Goal: Task Accomplishment & Management: Manage account settings

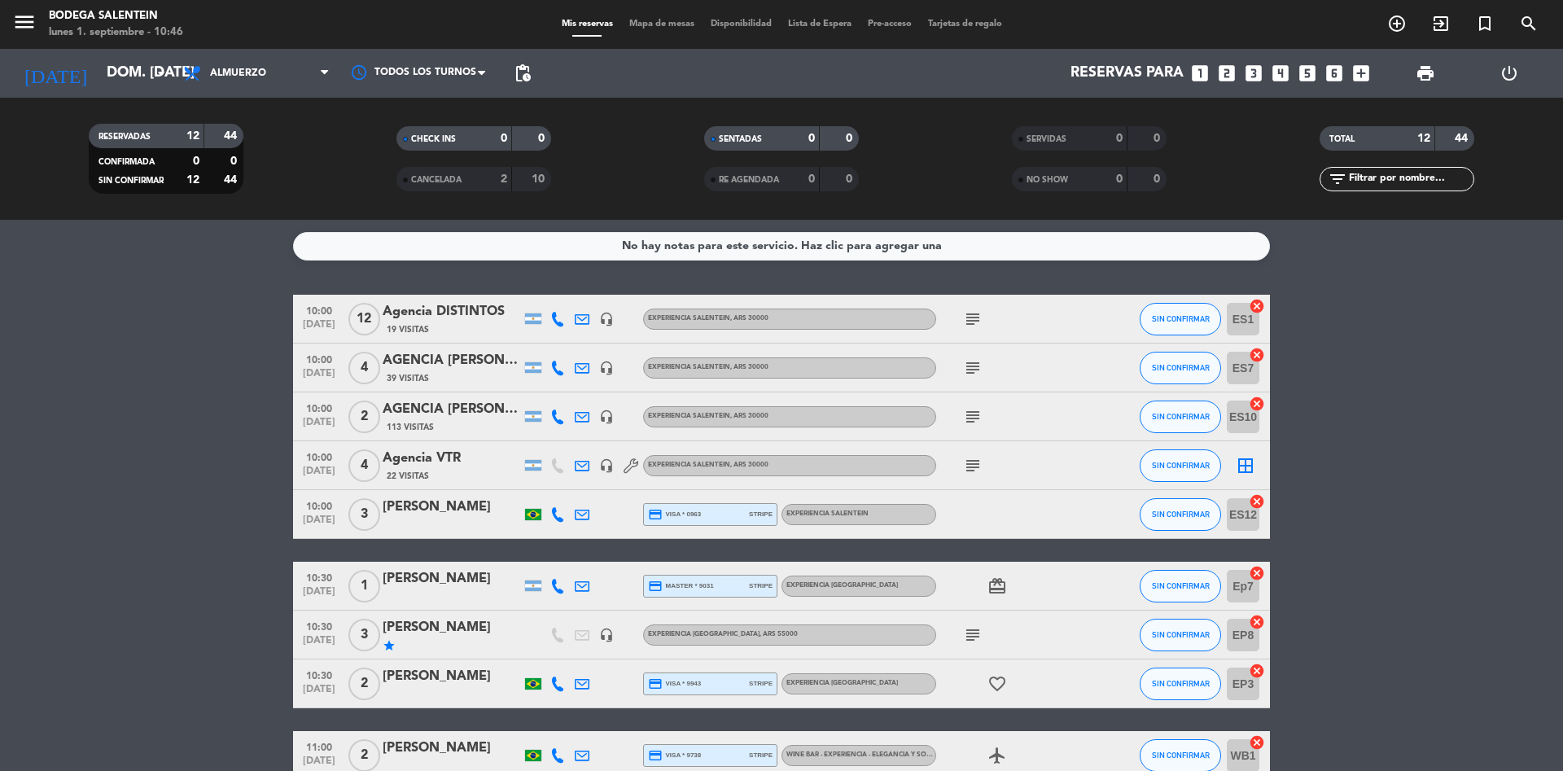
click at [138, 79] on input "dom. [DATE]" at bounding box center [193, 73] width 189 height 33
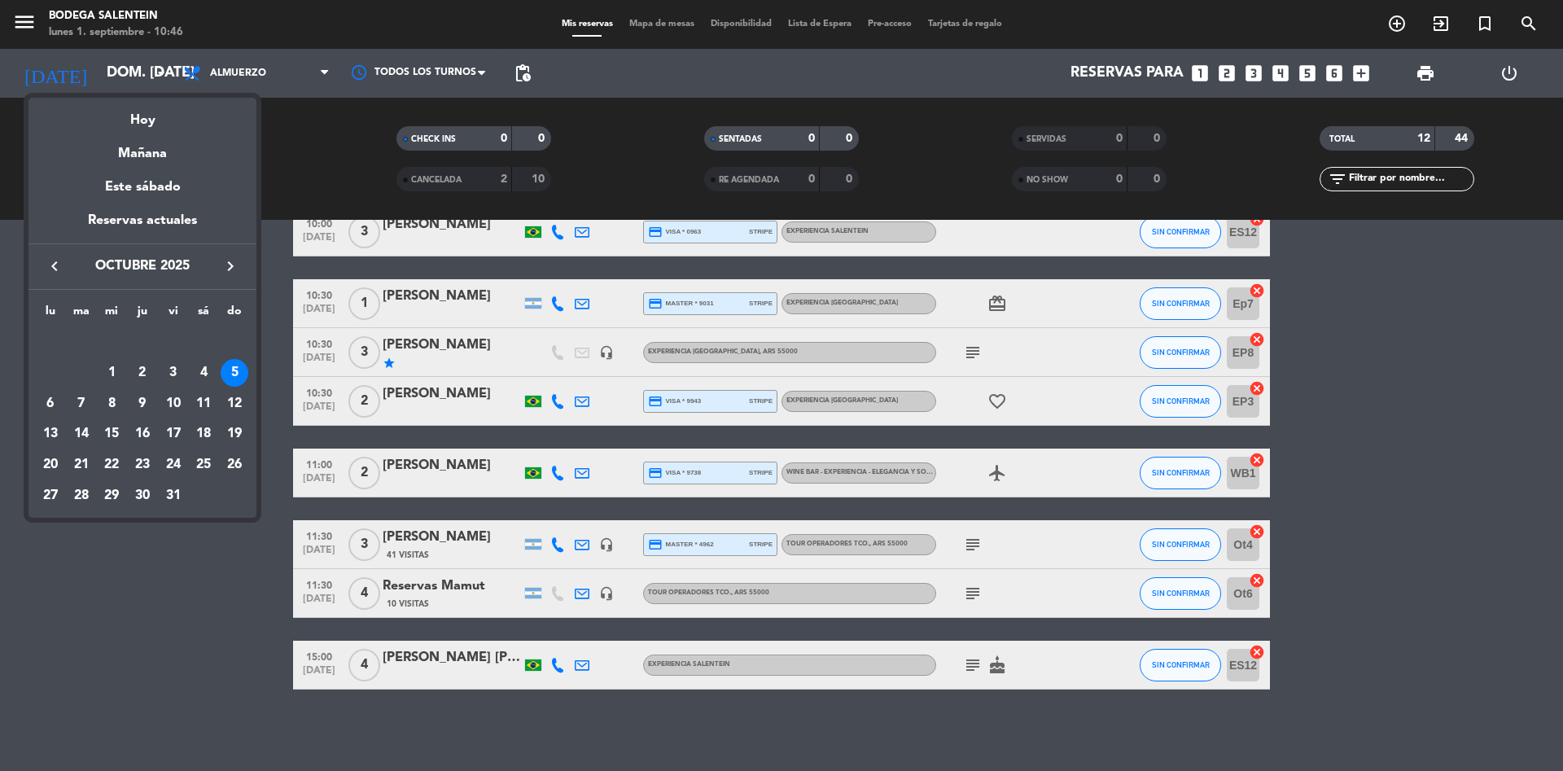
click at [55, 264] on icon "keyboard_arrow_left" at bounding box center [55, 267] width 20 height 20
click at [170, 374] on div "5" at bounding box center [174, 373] width 28 height 28
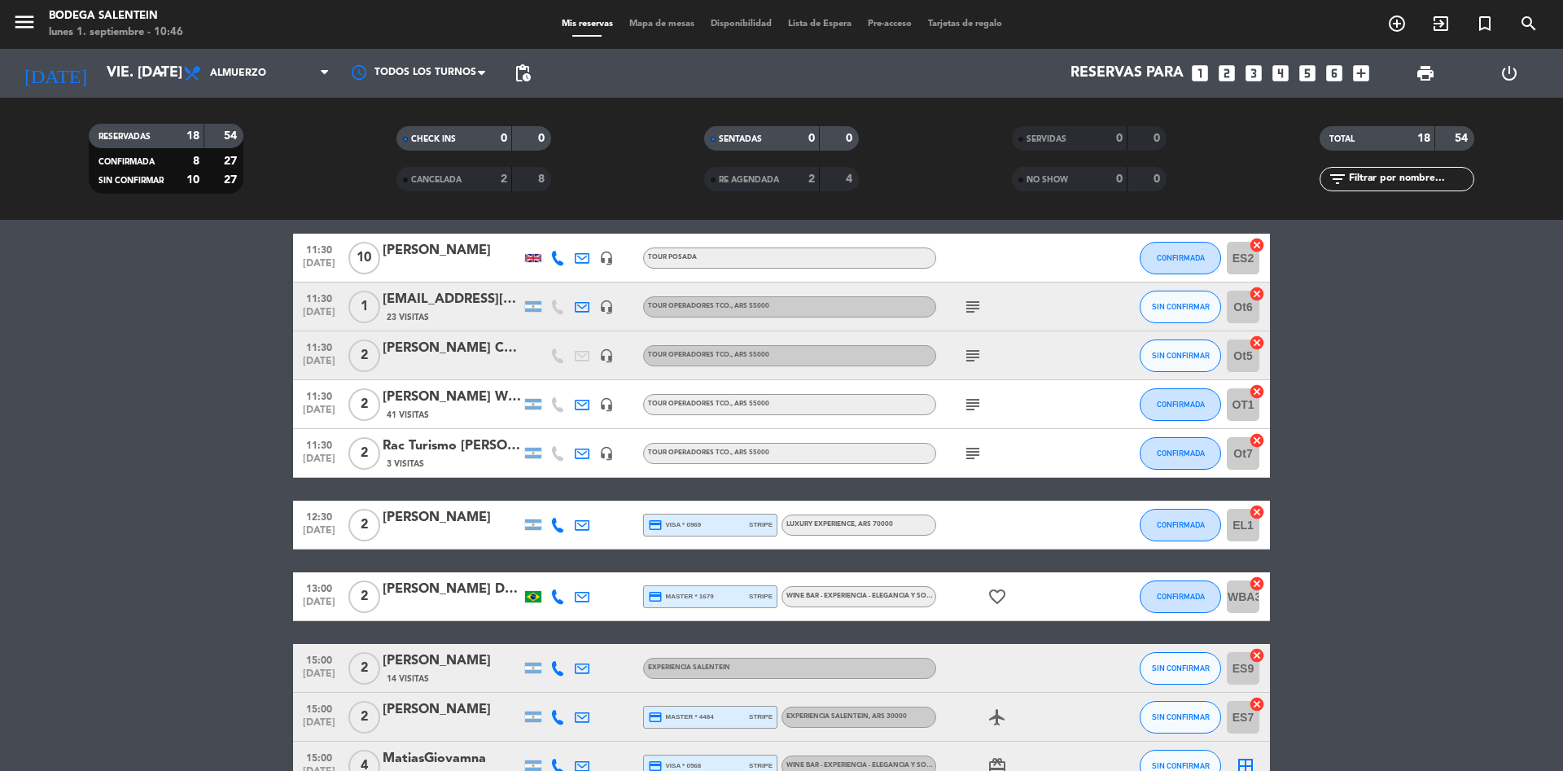
scroll to position [493, 0]
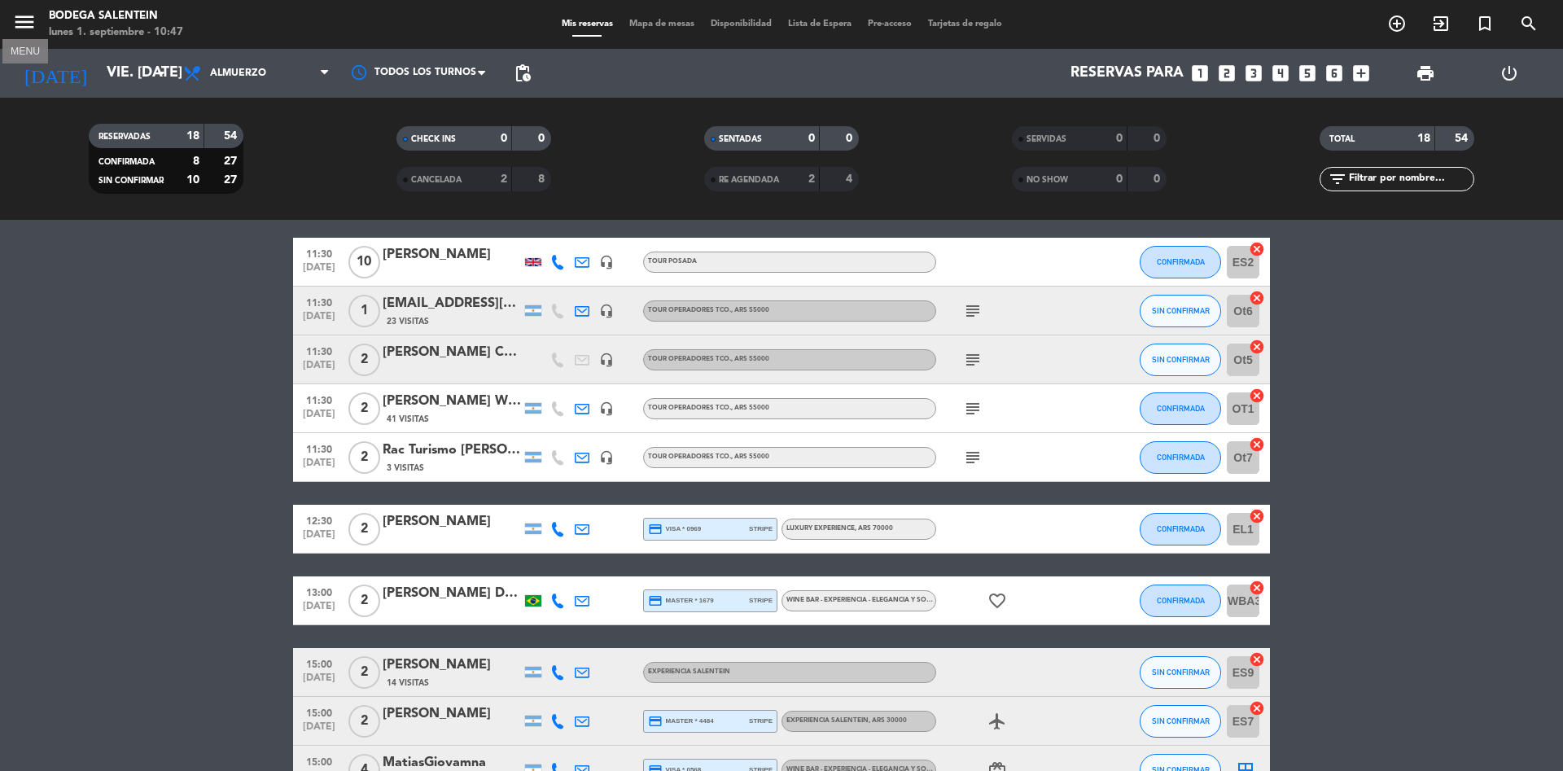
click at [26, 20] on icon "menu" at bounding box center [24, 22] width 24 height 24
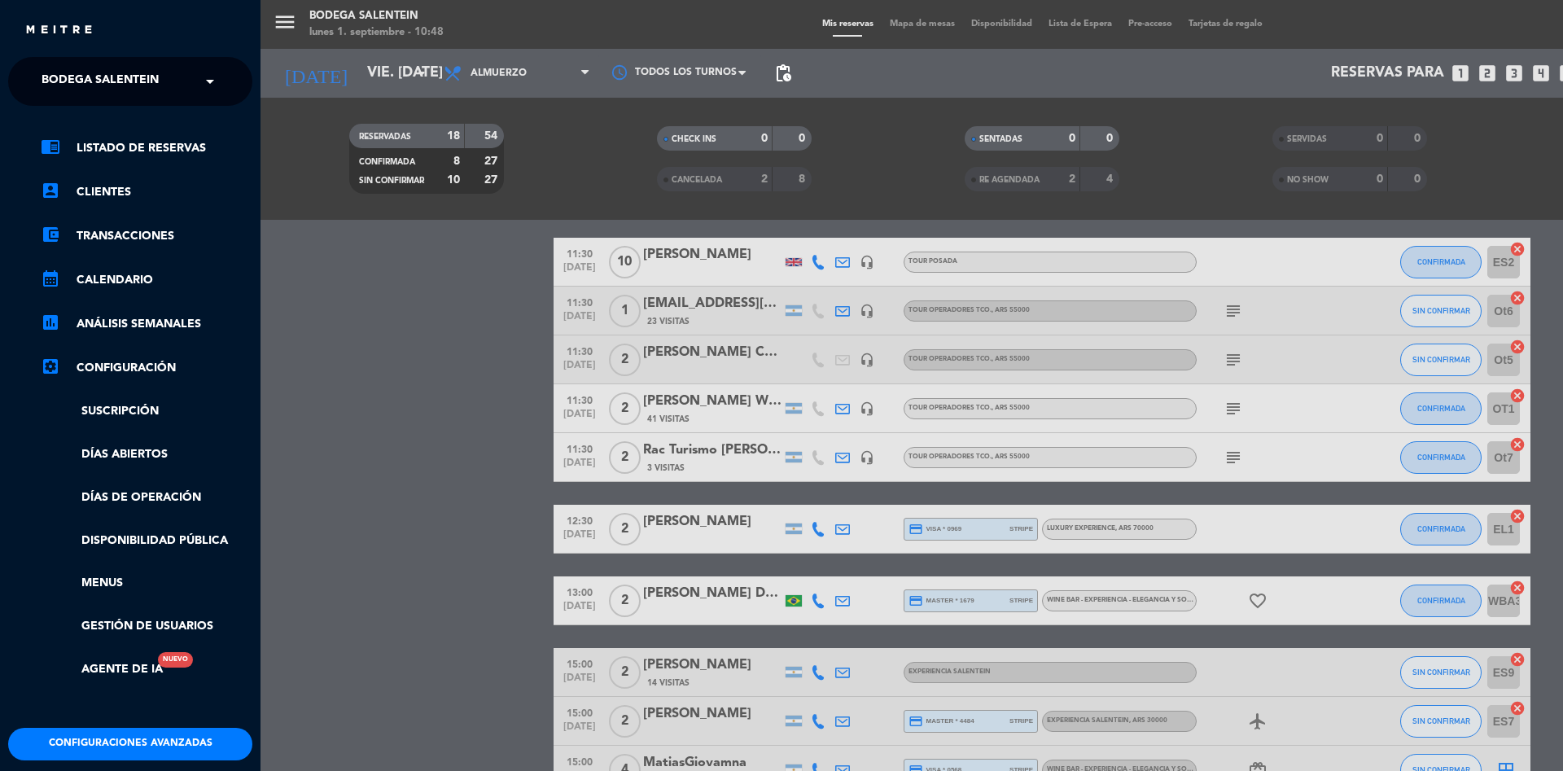
click at [80, 87] on span "Bodega Salentein" at bounding box center [100, 81] width 117 height 34
click at [83, 147] on span "Restaurante Salentein" at bounding box center [91, 150] width 148 height 19
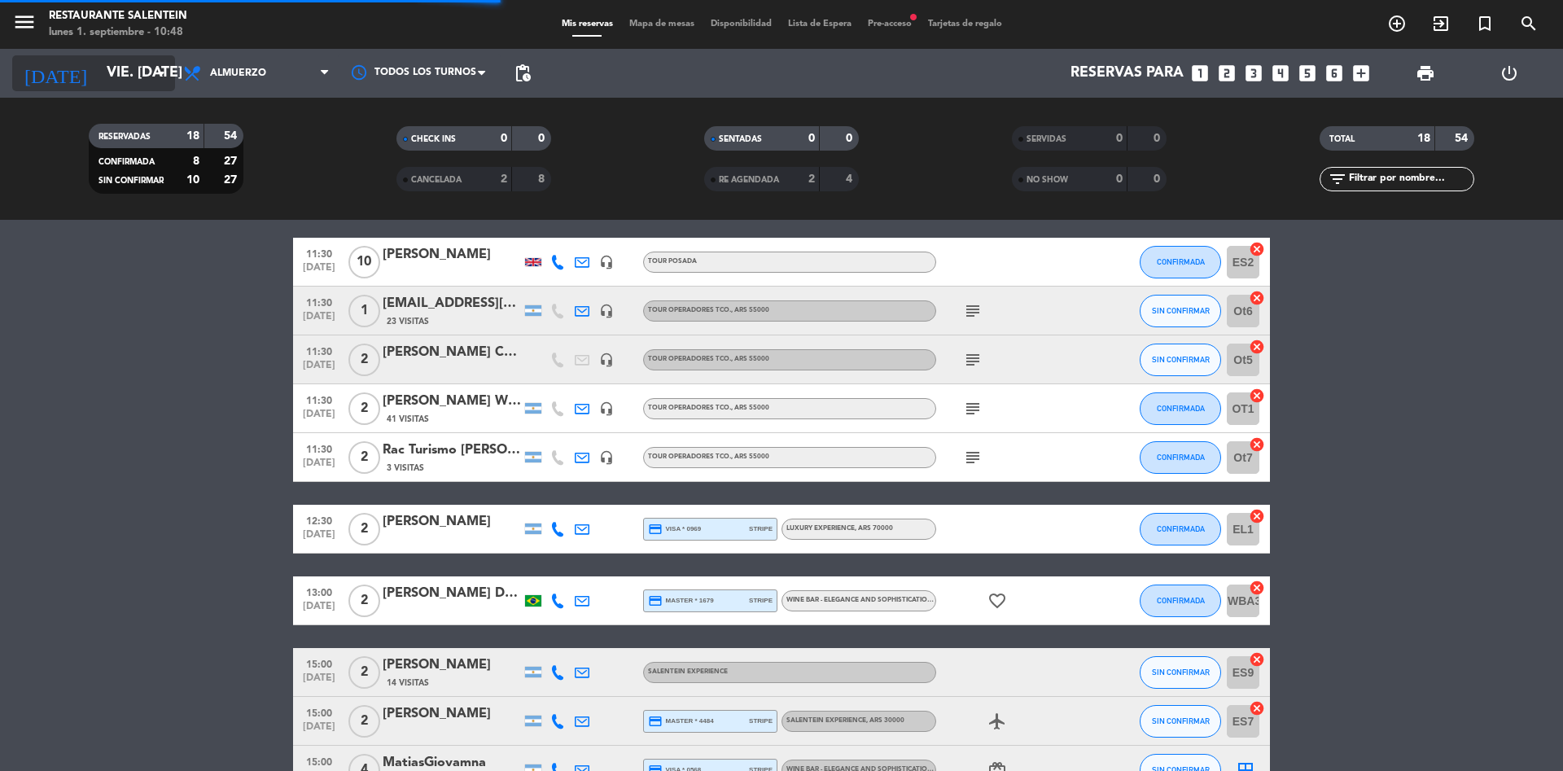
scroll to position [15, 0]
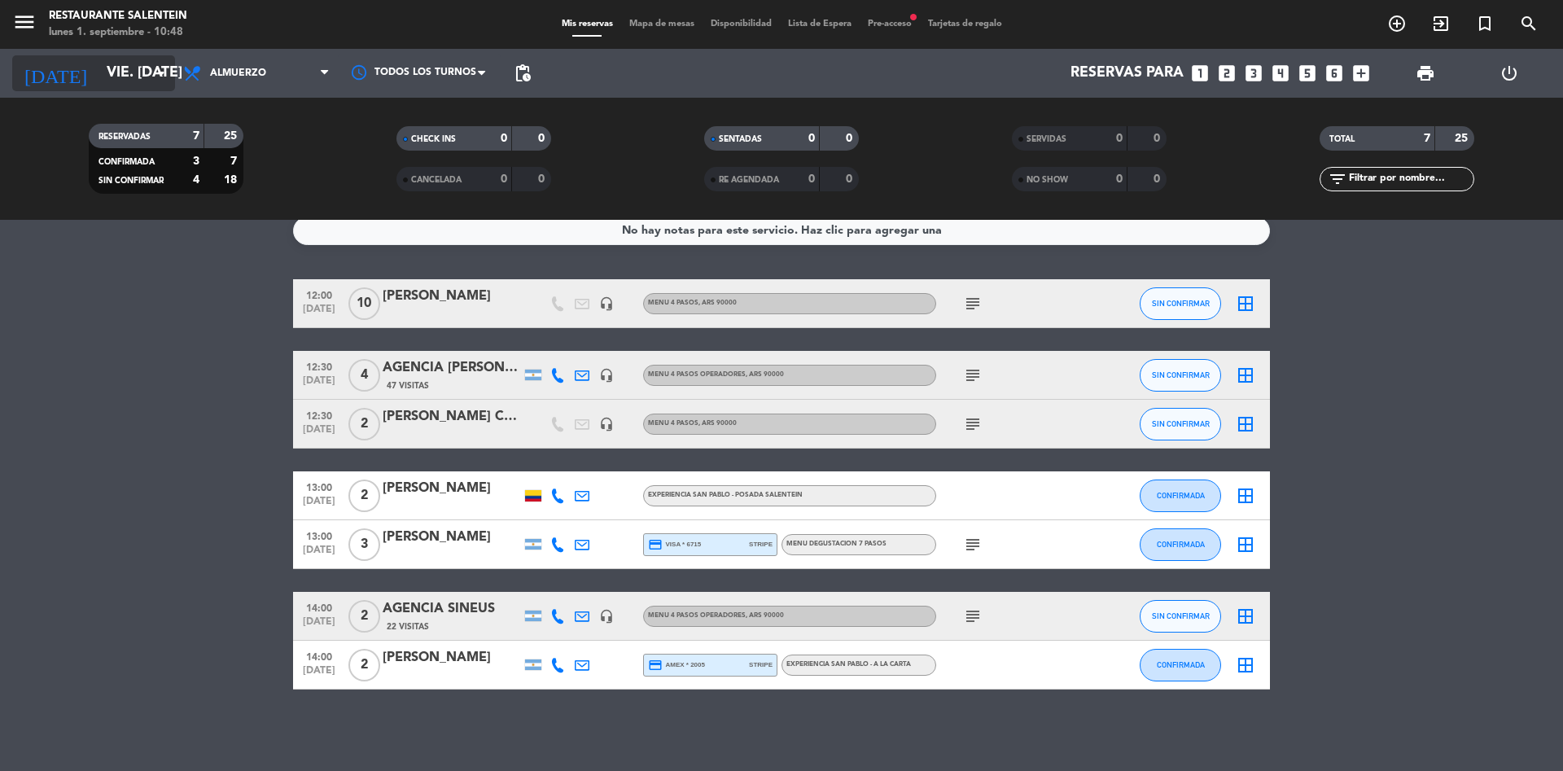
click at [134, 81] on input "vie. [DATE]" at bounding box center [193, 73] width 189 height 33
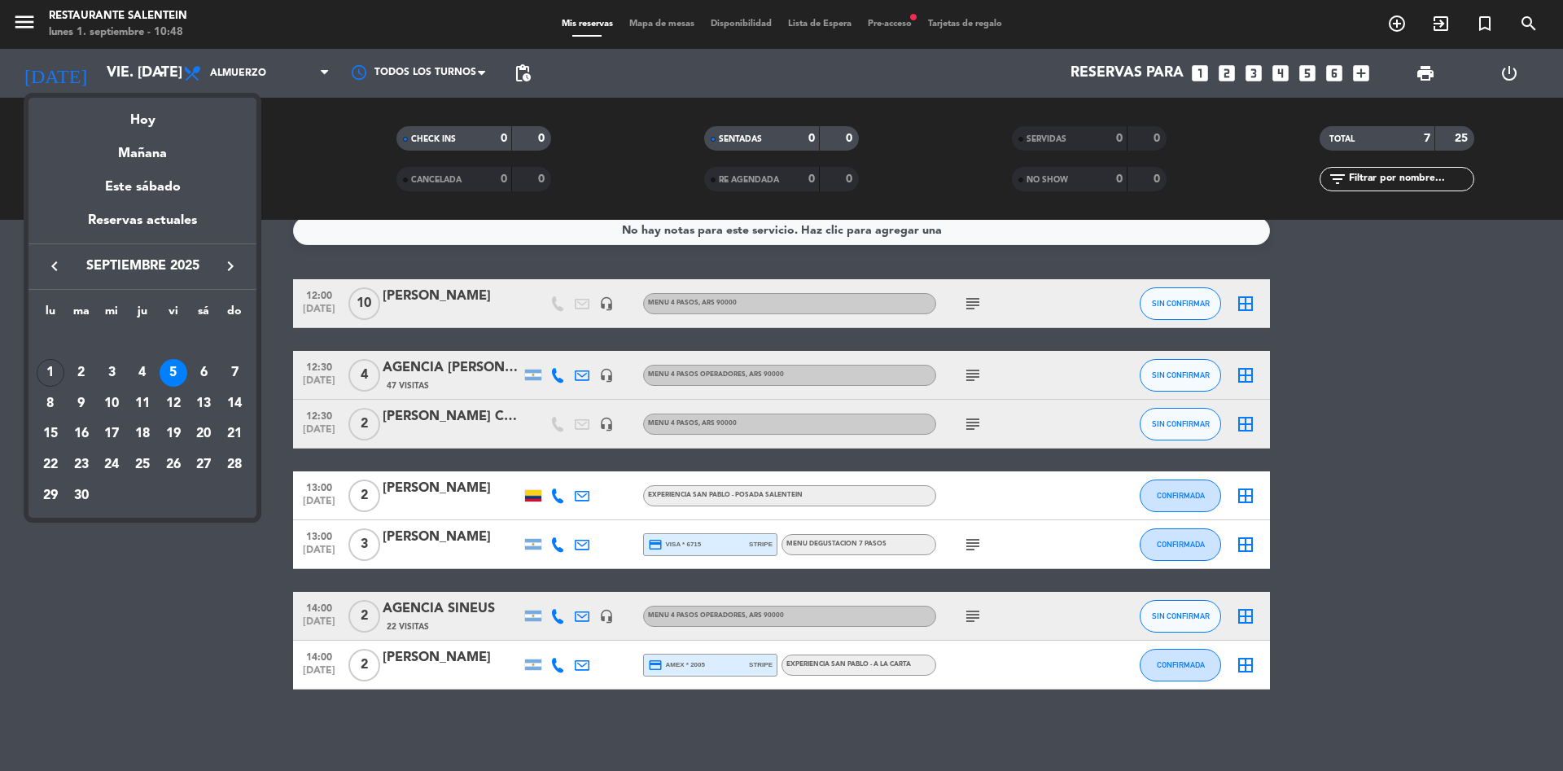
click at [232, 266] on icon "keyboard_arrow_right" at bounding box center [231, 267] width 20 height 20
click at [201, 380] on div "4" at bounding box center [204, 373] width 28 height 28
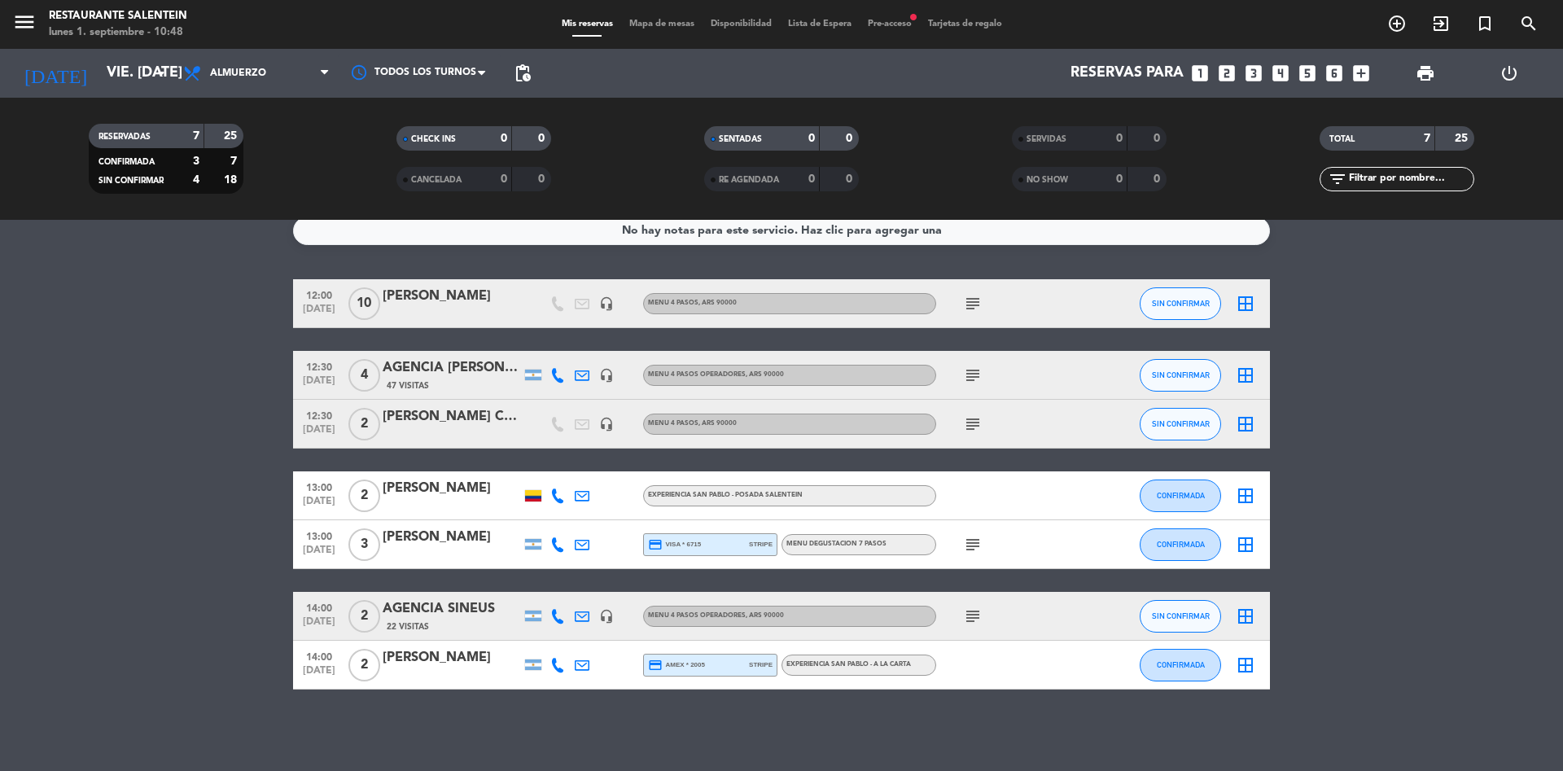
type input "sáb. [DATE]"
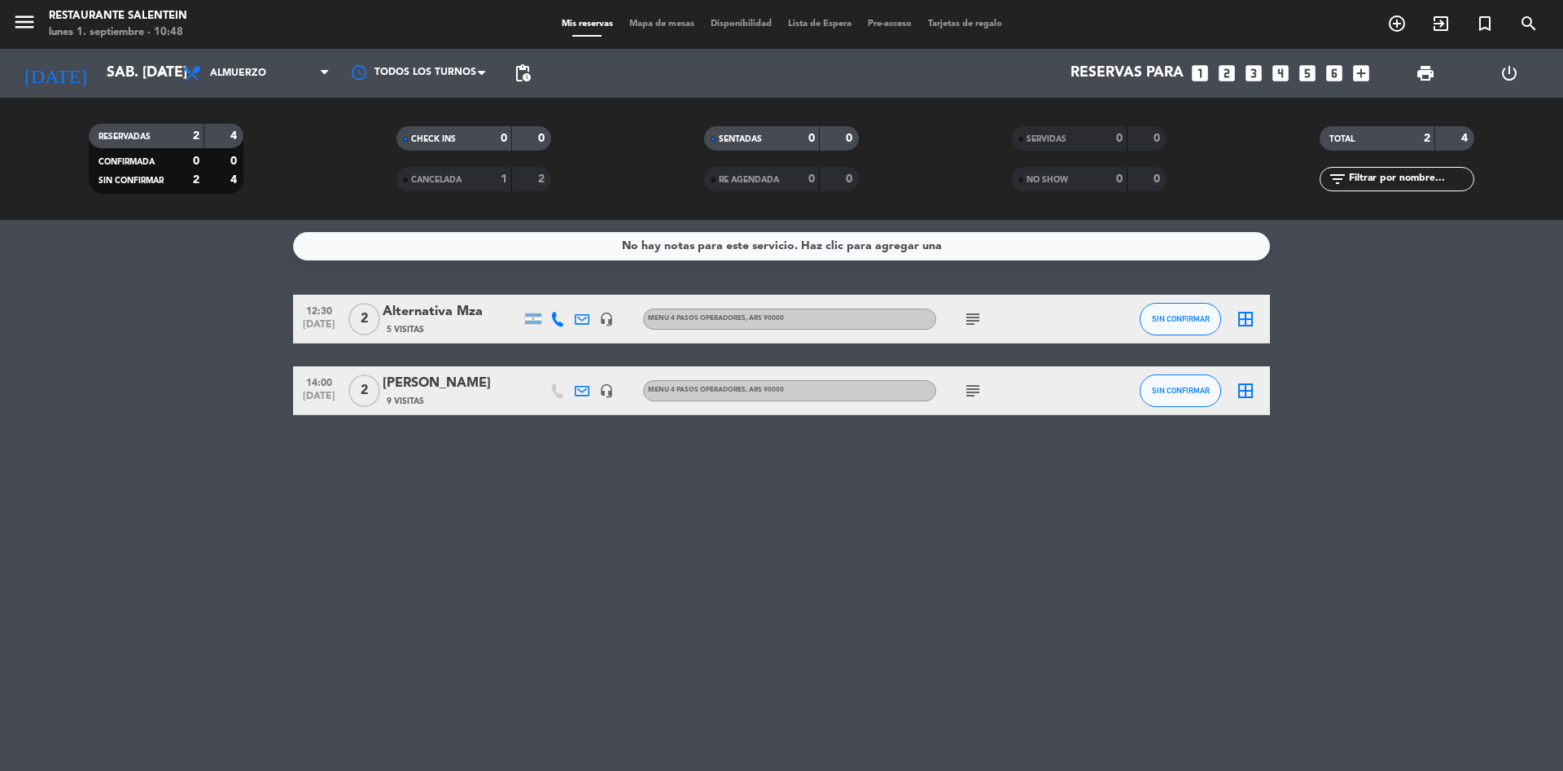
click at [432, 318] on div "Alternativa Mza" at bounding box center [452, 311] width 138 height 21
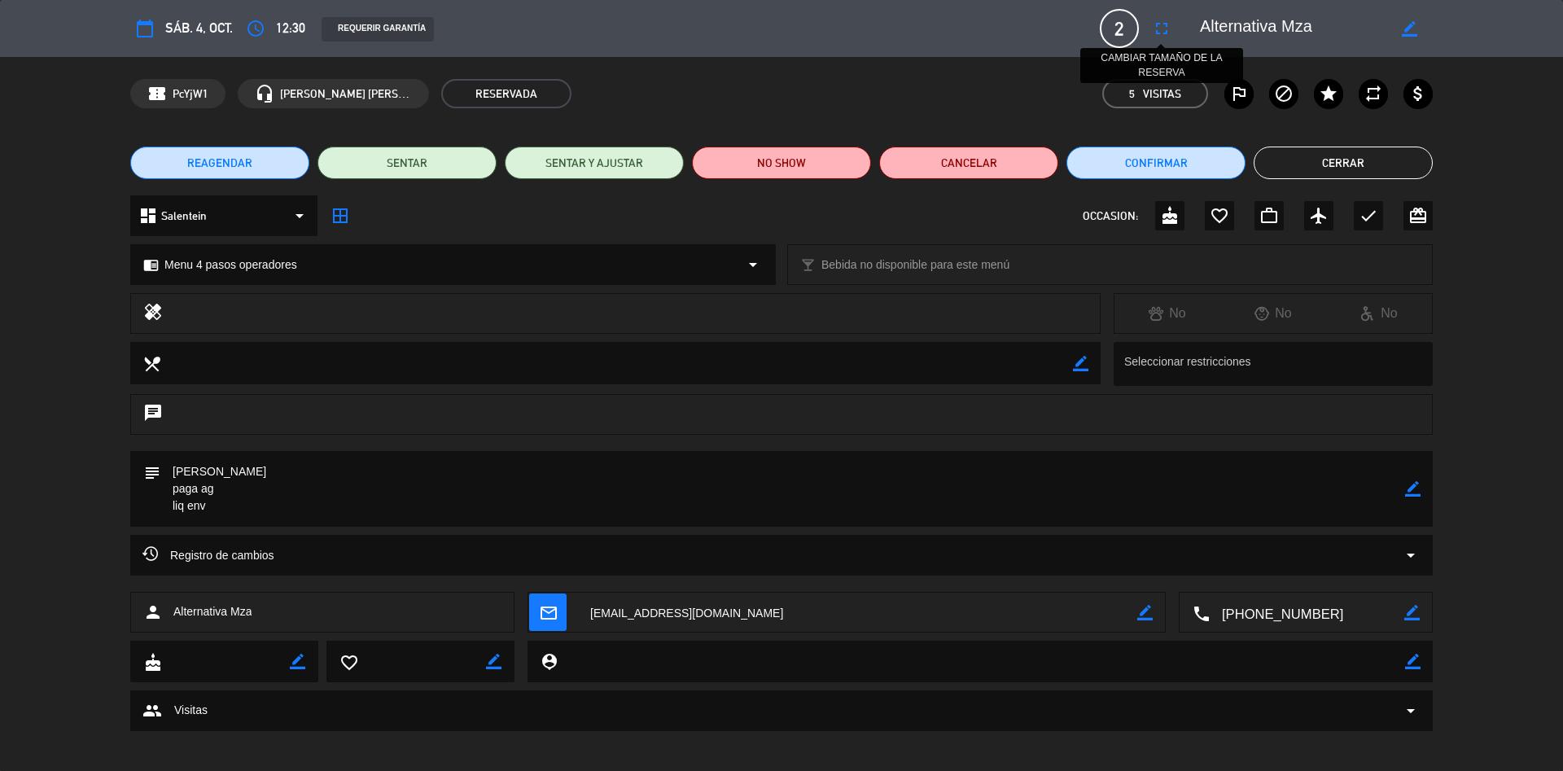
click at [1163, 32] on icon "fullscreen" at bounding box center [1162, 29] width 20 height 20
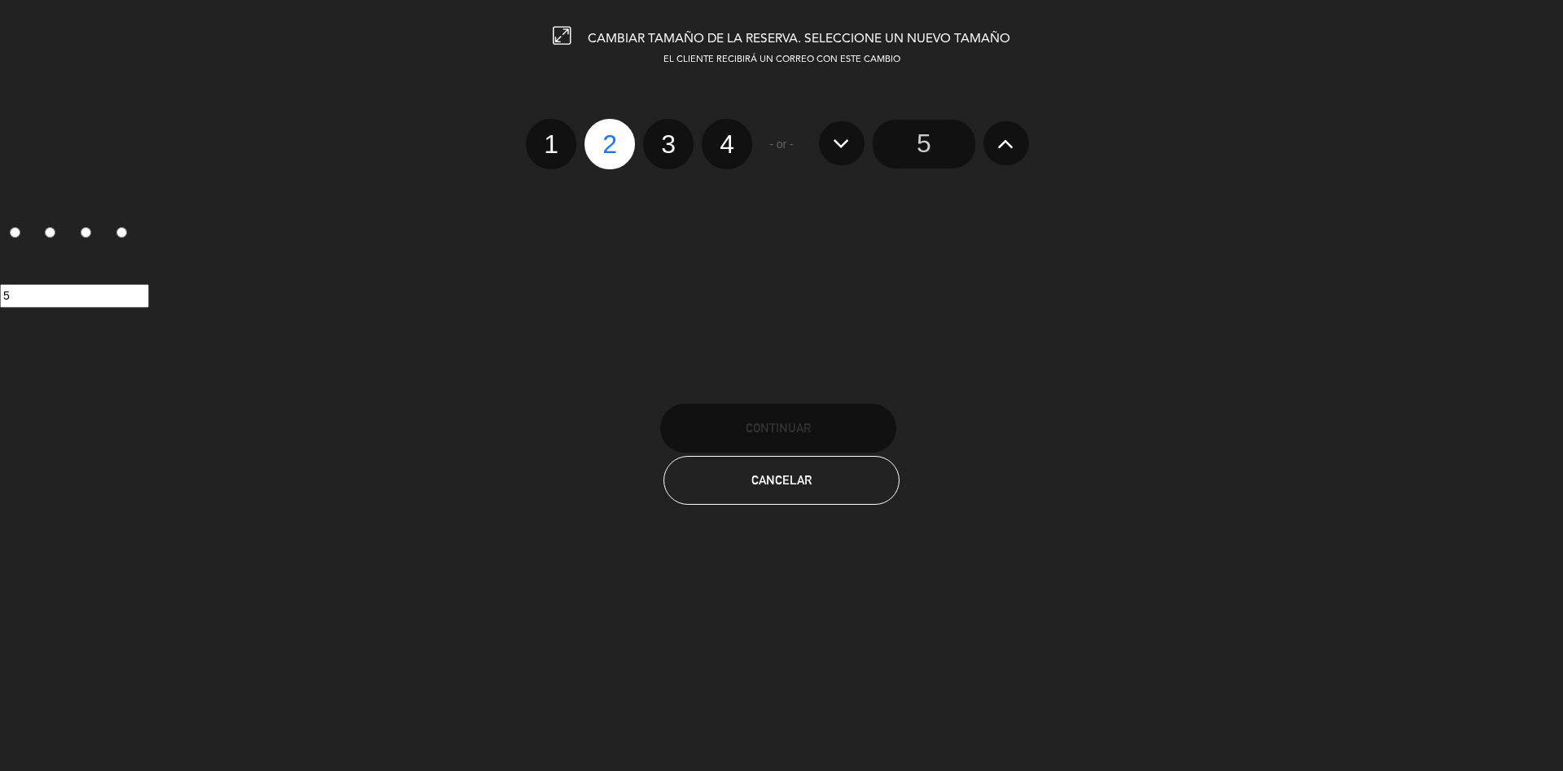
click at [674, 140] on label "3" at bounding box center [668, 144] width 50 height 50
click at [672, 135] on input "3" at bounding box center [666, 130] width 11 height 11
radio input "true"
radio input "false"
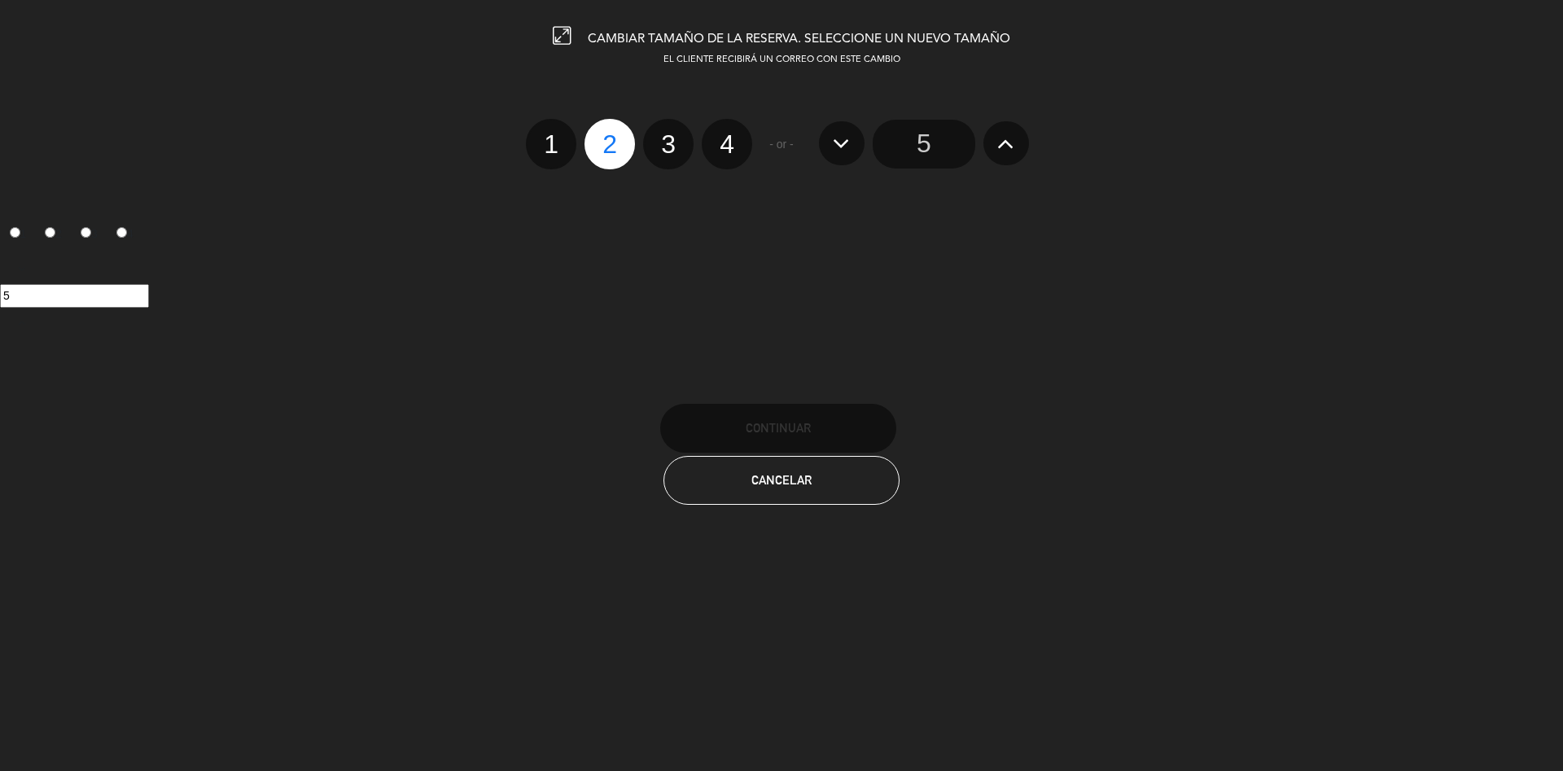
radio input "false"
radio input "true"
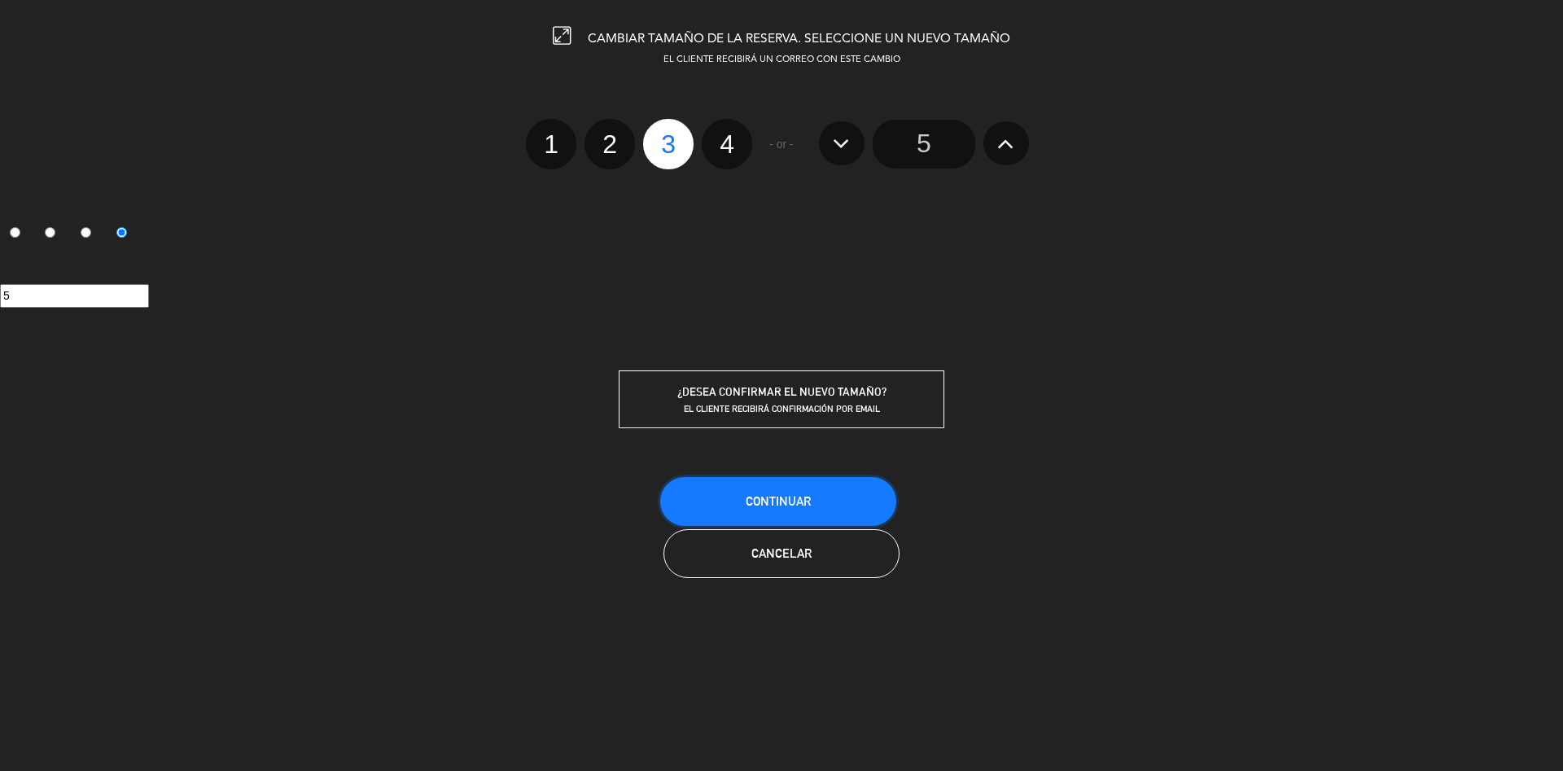
click at [772, 494] on span "Continuar" at bounding box center [778, 501] width 65 height 14
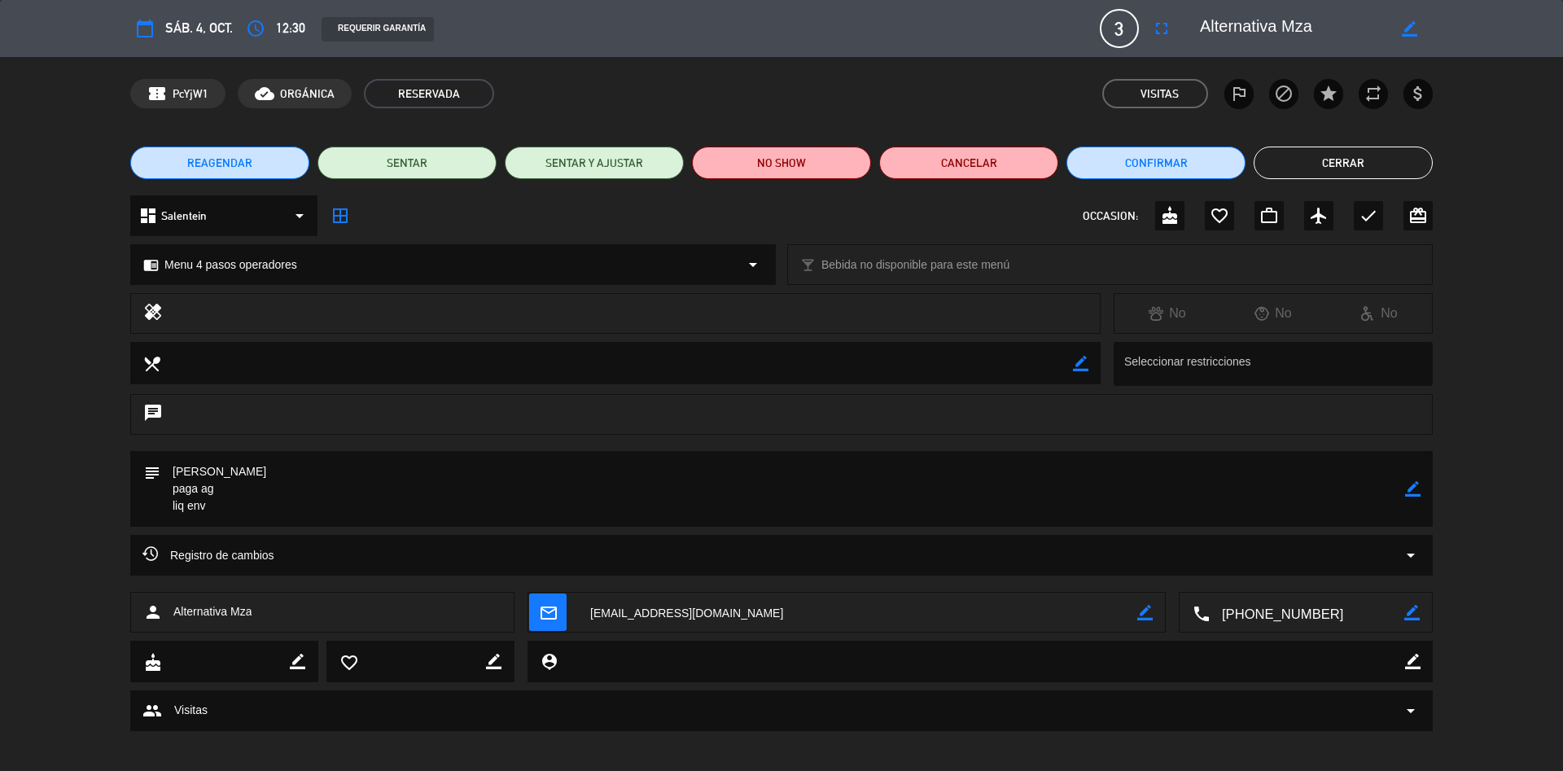
click at [1327, 169] on button "Cerrar" at bounding box center [1343, 163] width 179 height 33
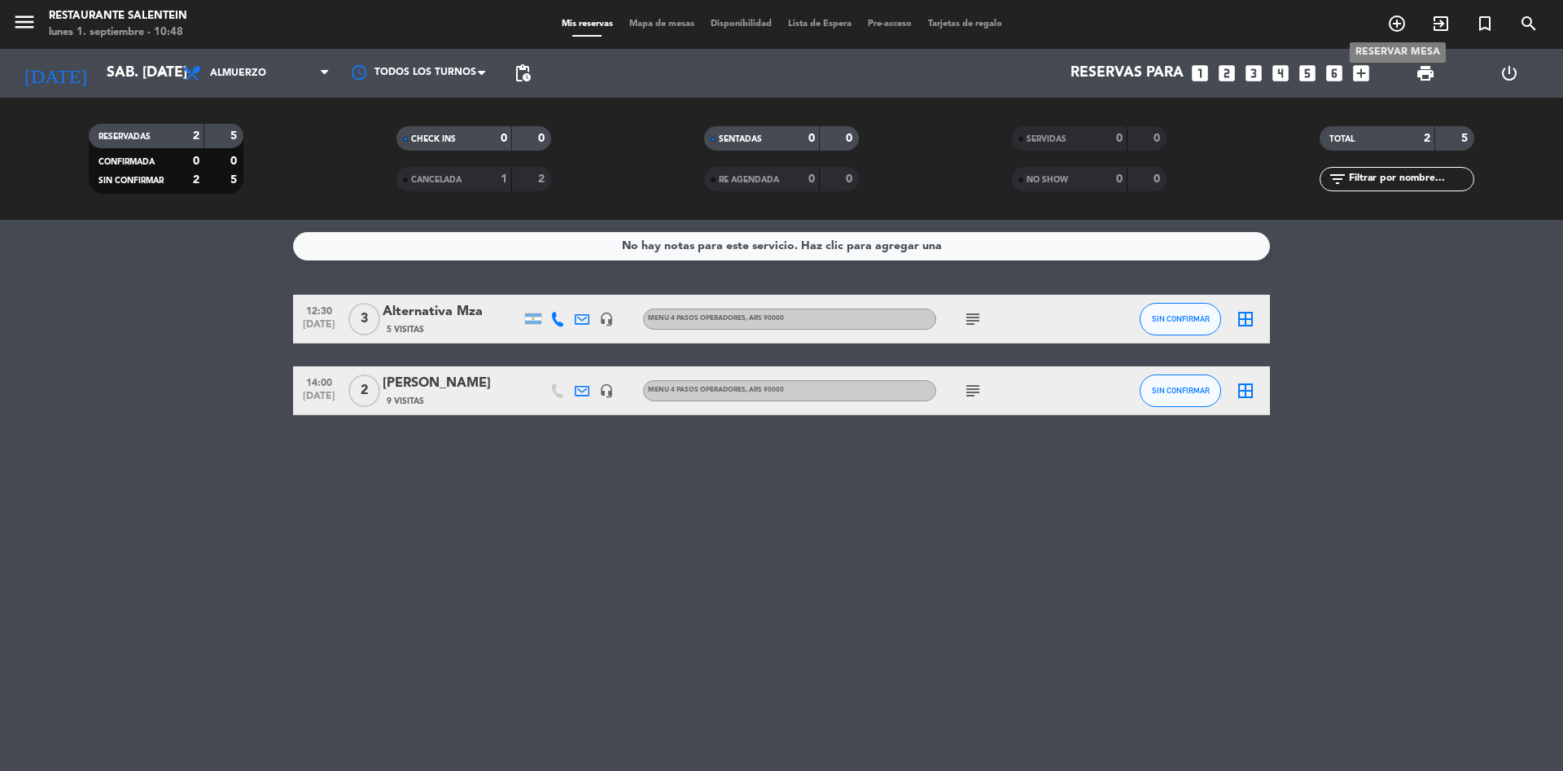
click at [1398, 29] on icon "add_circle_outline" at bounding box center [1398, 24] width 20 height 20
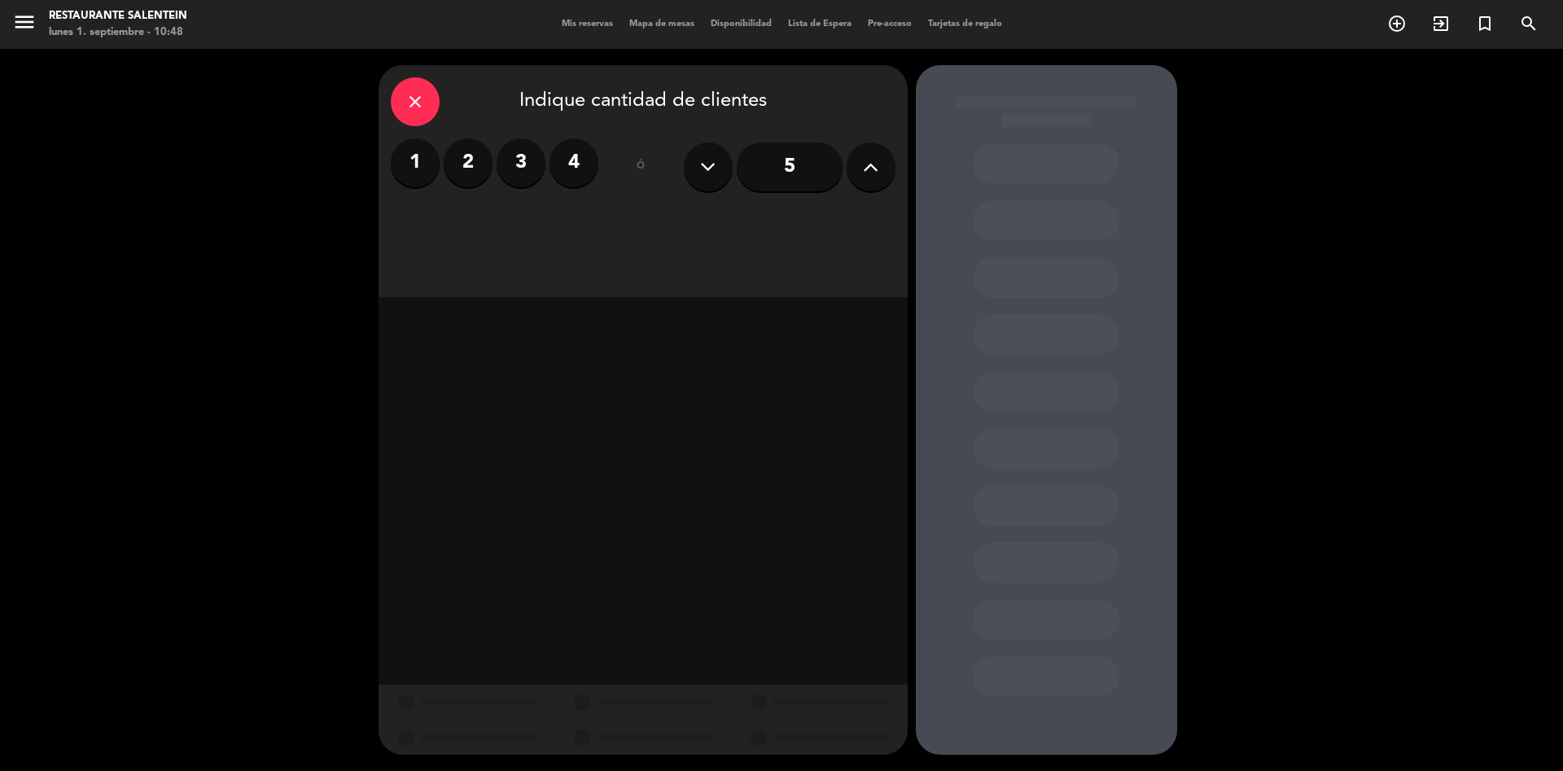
click at [466, 151] on label "2" at bounding box center [468, 162] width 49 height 49
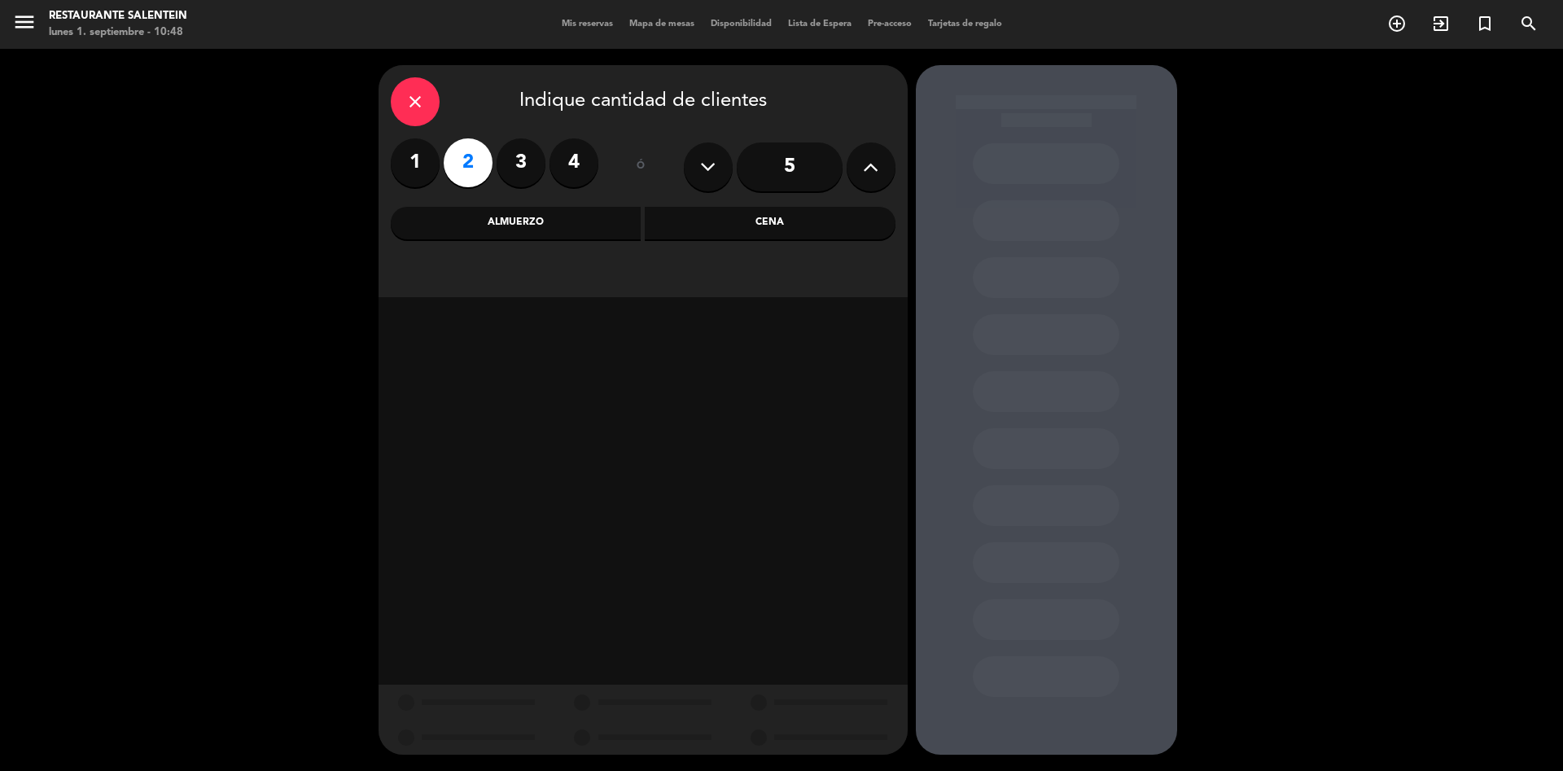
click at [524, 218] on div "Almuerzo" at bounding box center [516, 223] width 251 height 33
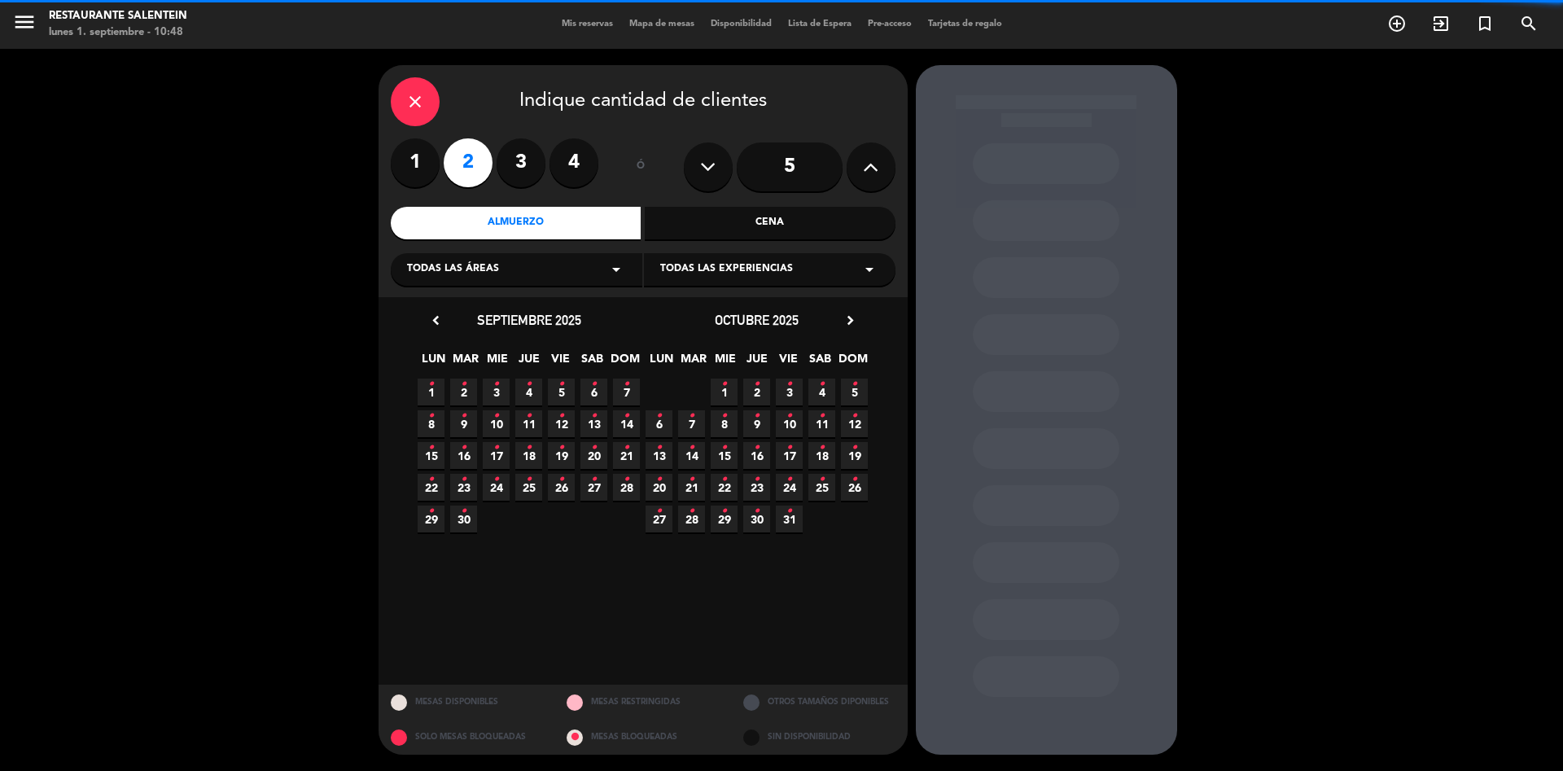
click at [500, 280] on div "Todas las áreas arrow_drop_down" at bounding box center [517, 269] width 252 height 33
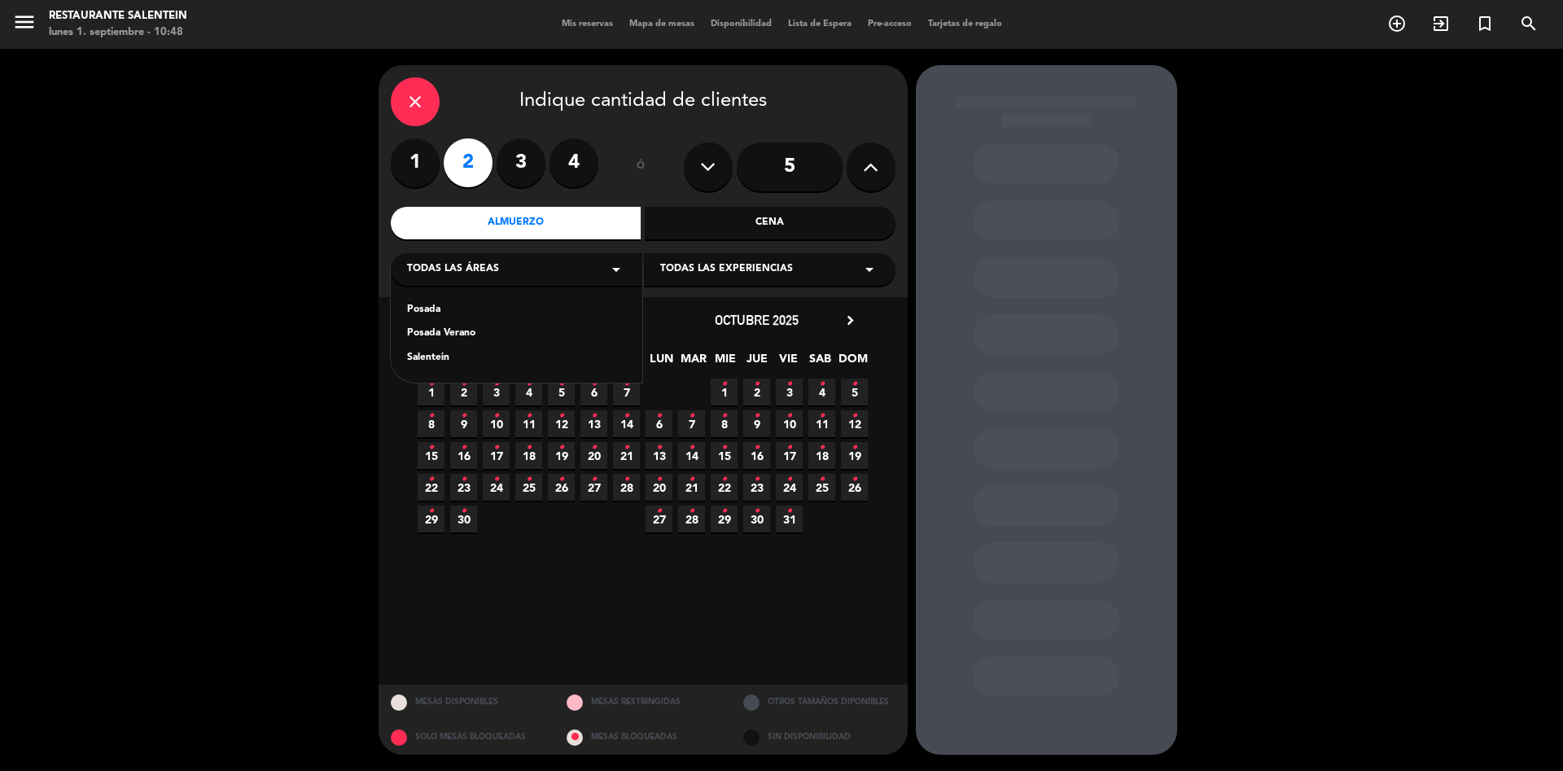
click at [429, 354] on div "Salentein" at bounding box center [516, 358] width 219 height 16
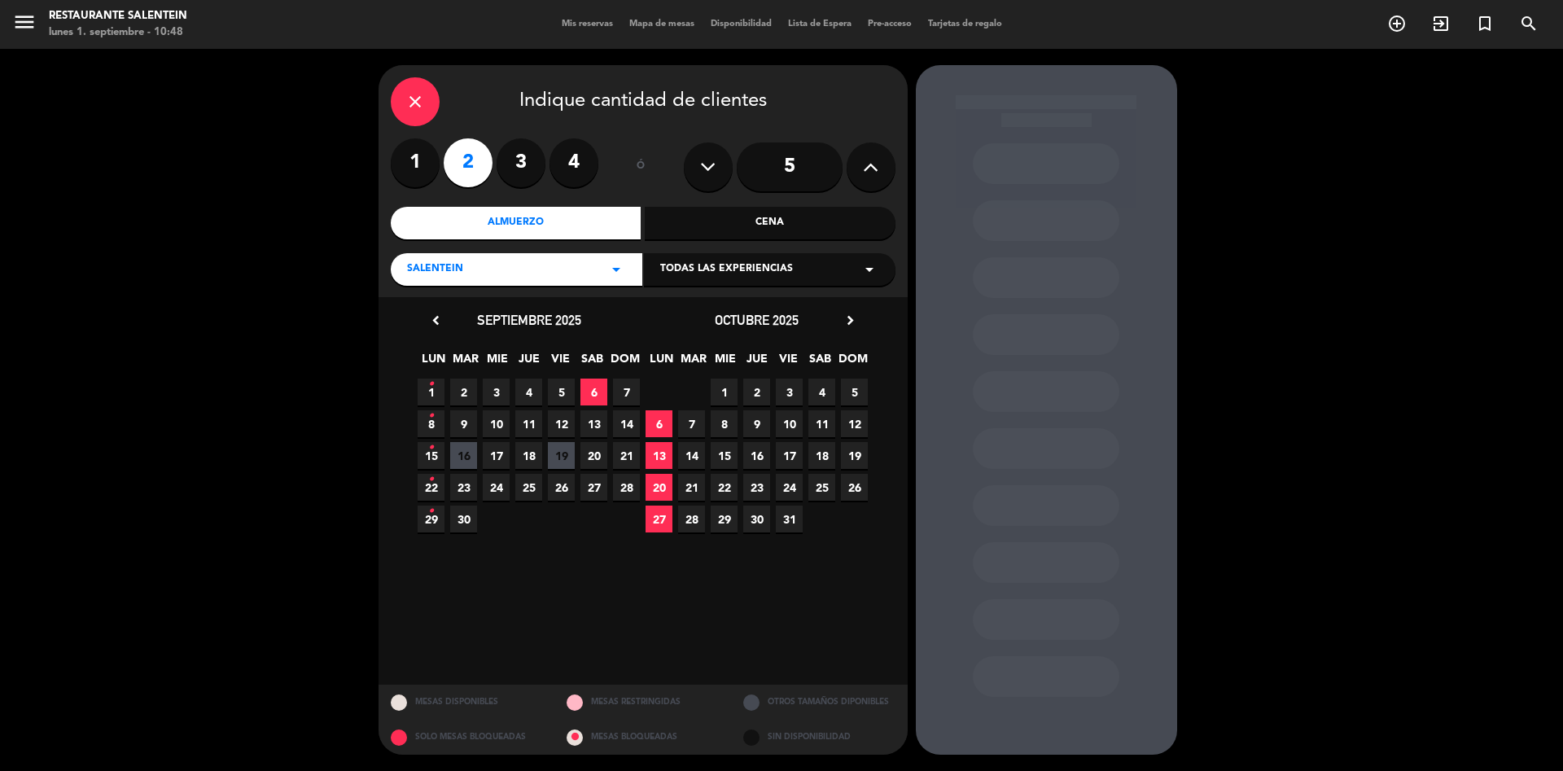
click at [761, 275] on span "Todas las experiencias" at bounding box center [726, 269] width 133 height 16
click at [709, 384] on div "Menu 4 pasos operadores" at bounding box center [769, 383] width 219 height 16
click at [526, 462] on span "18" at bounding box center [528, 455] width 27 height 27
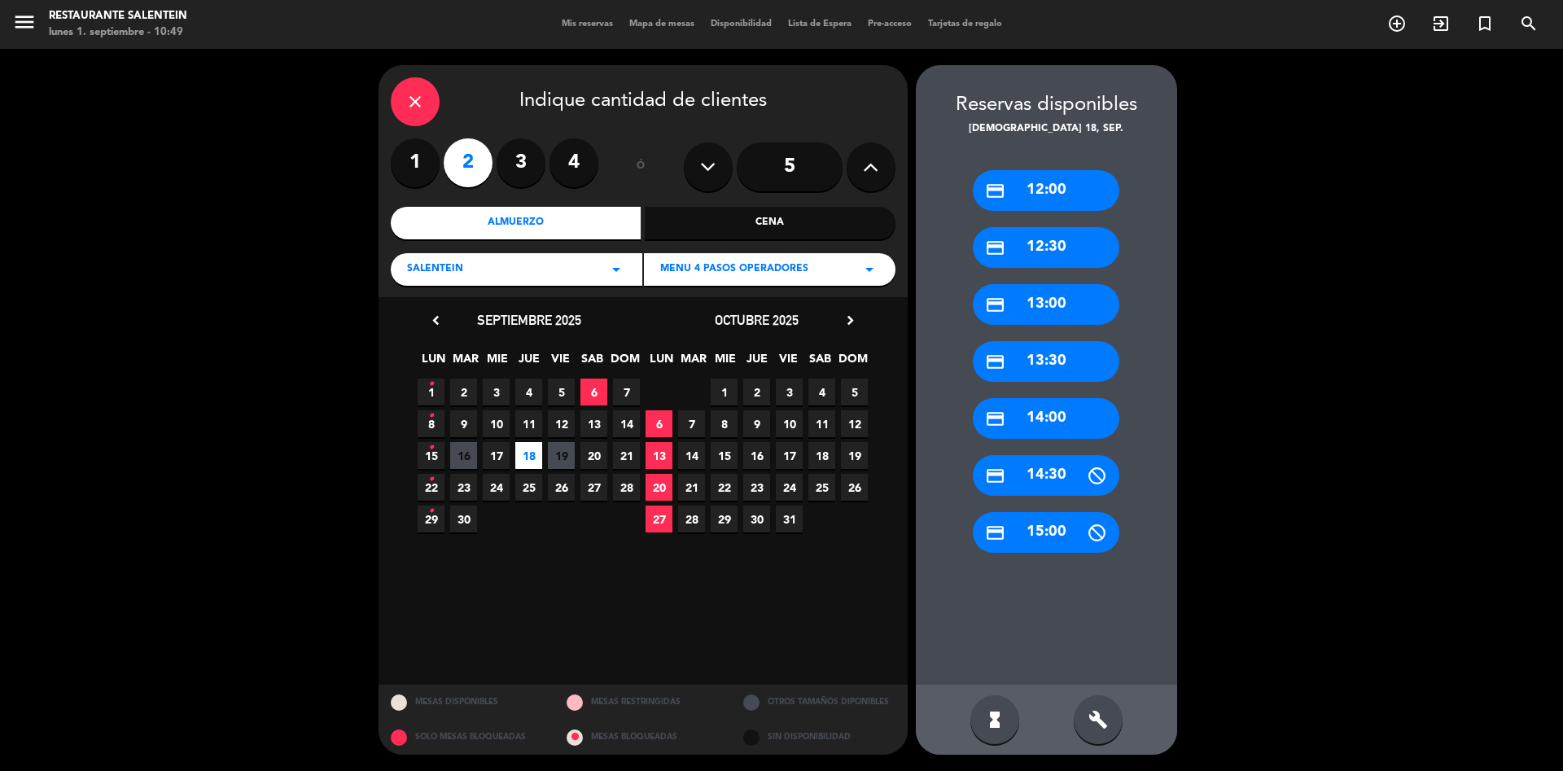
click at [1058, 196] on div "credit_card 12:00" at bounding box center [1046, 190] width 147 height 41
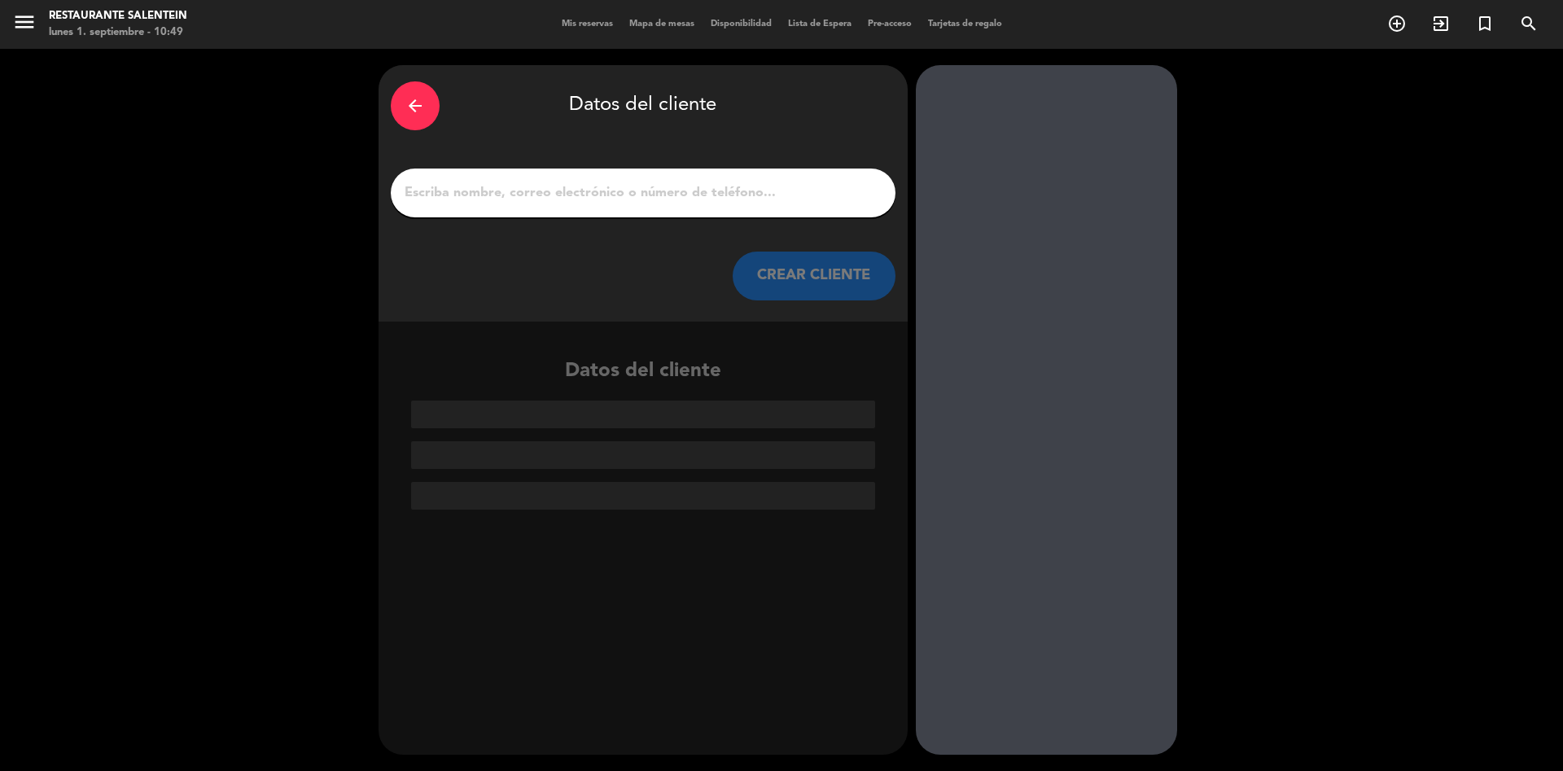
click at [596, 189] on input "1" at bounding box center [643, 193] width 480 height 23
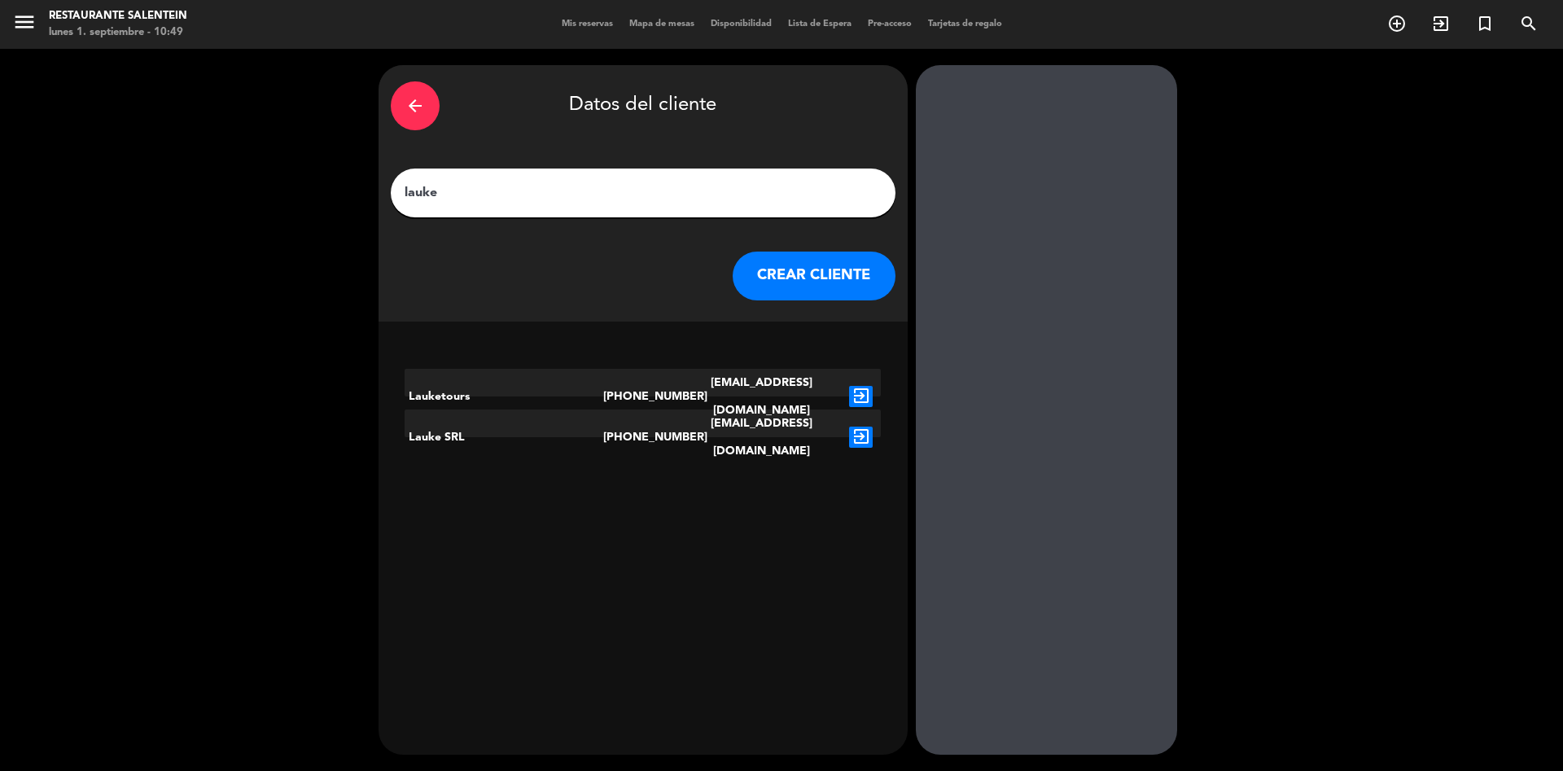
type input "lauke"
click at [859, 386] on icon "exit_to_app" at bounding box center [861, 396] width 24 height 21
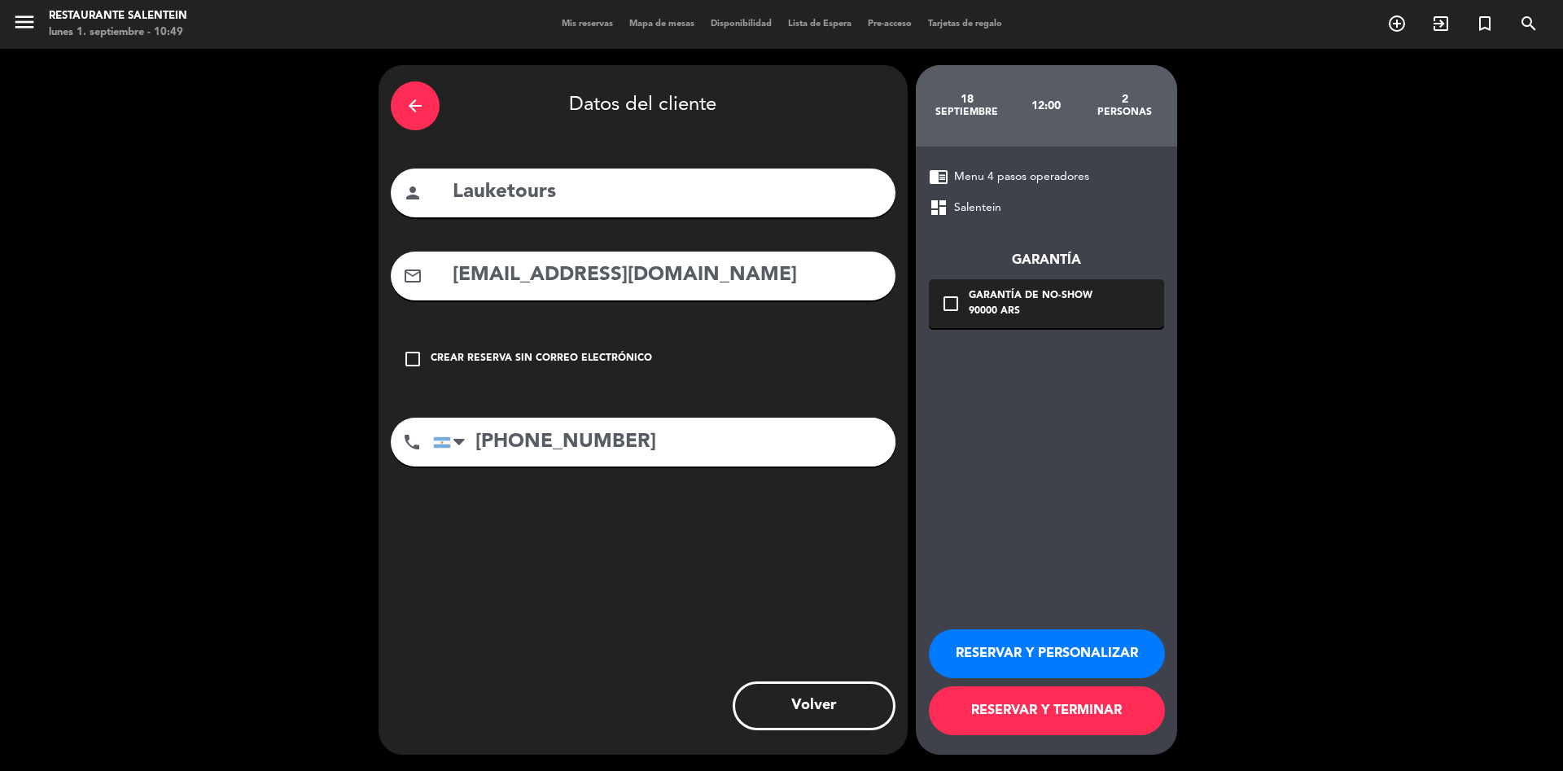
click at [1046, 647] on button "RESERVAR Y PERSONALIZAR" at bounding box center [1047, 653] width 236 height 49
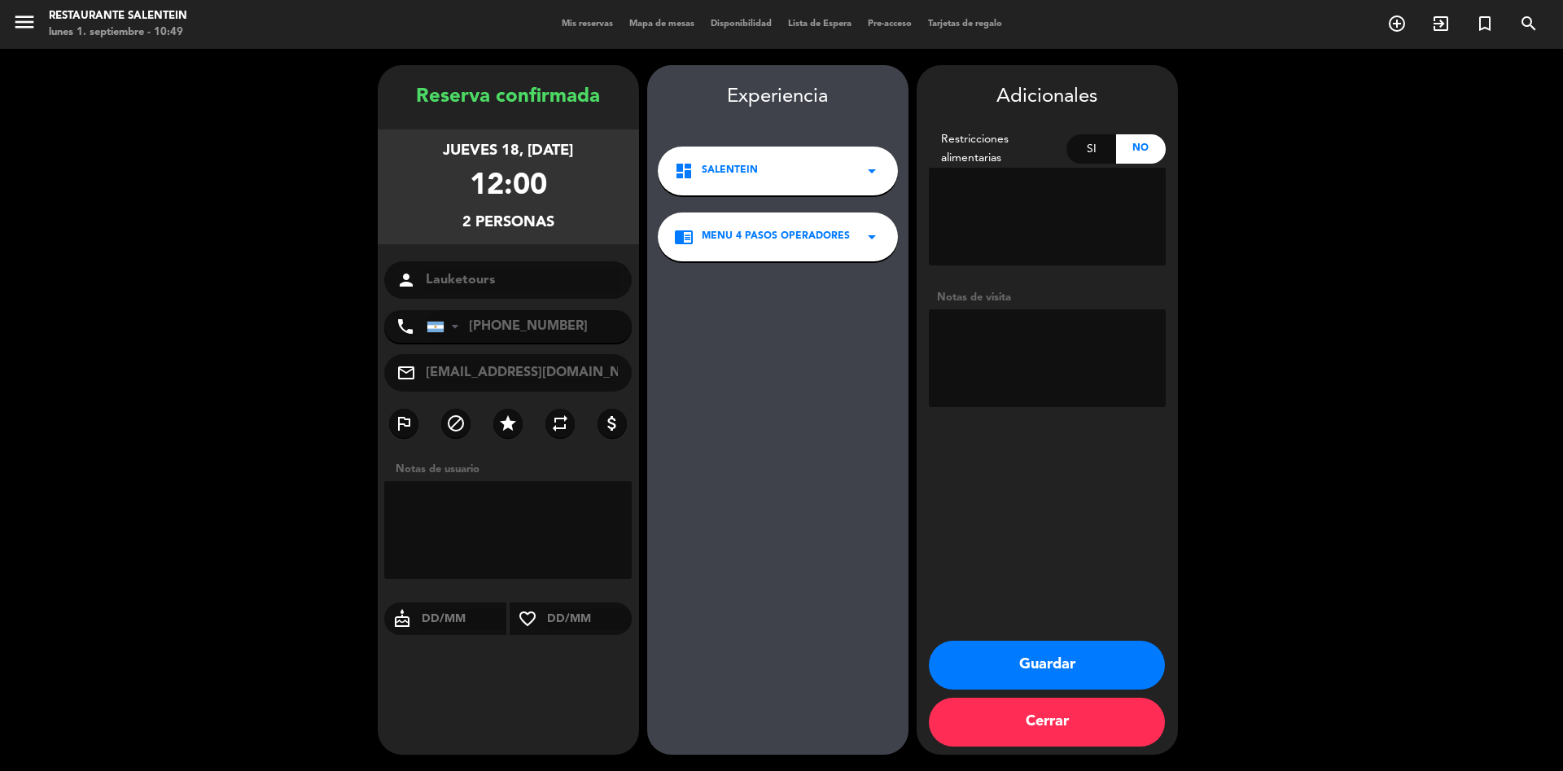
click at [968, 326] on textarea at bounding box center [1047, 358] width 237 height 98
paste textarea "[PERSON_NAME]"
type textarea "[PERSON_NAME] paga ag liq env"
click at [1034, 661] on button "Guardar" at bounding box center [1047, 665] width 236 height 49
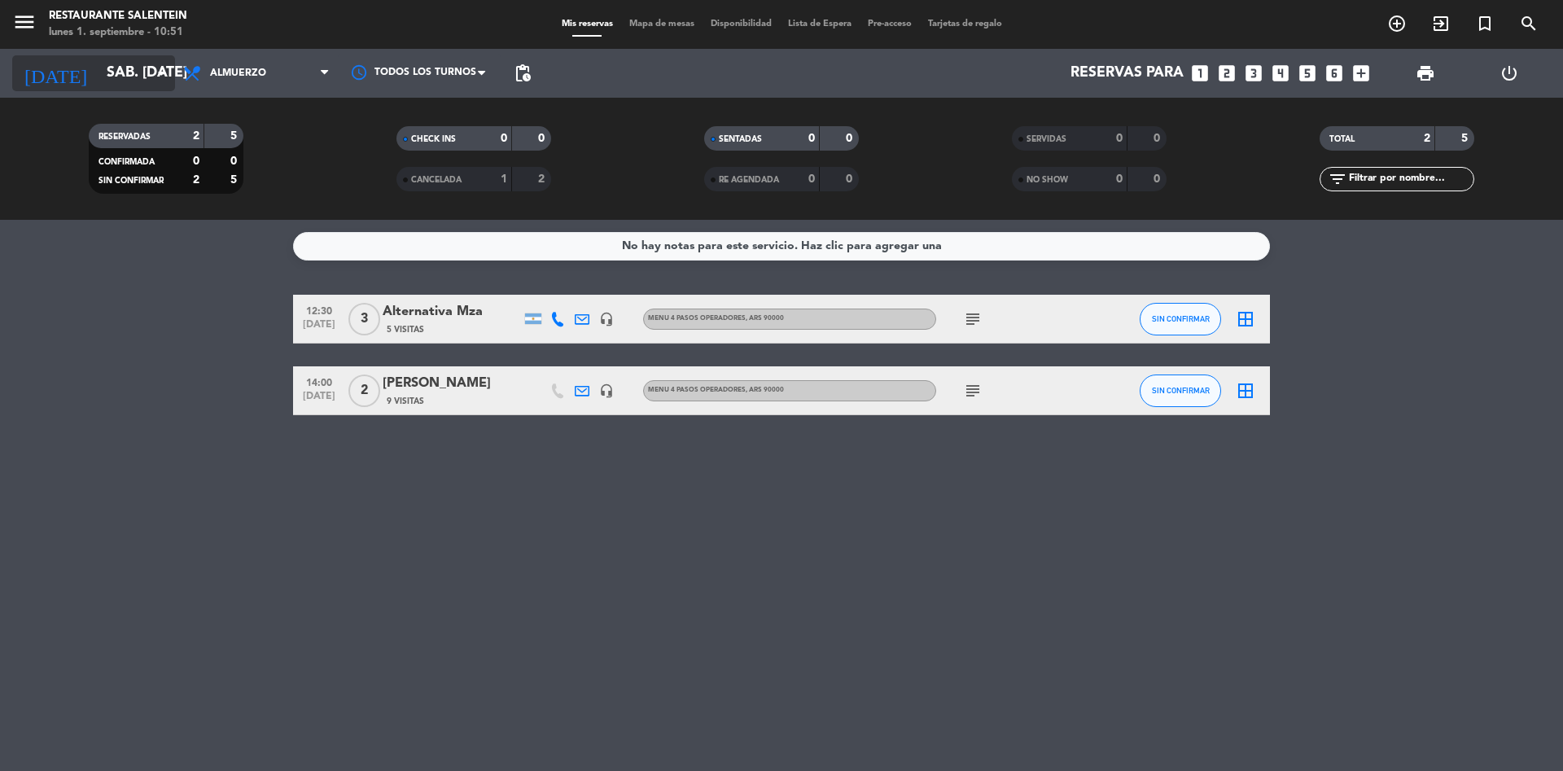
click at [103, 74] on input "sáb. [DATE]" at bounding box center [193, 73] width 189 height 33
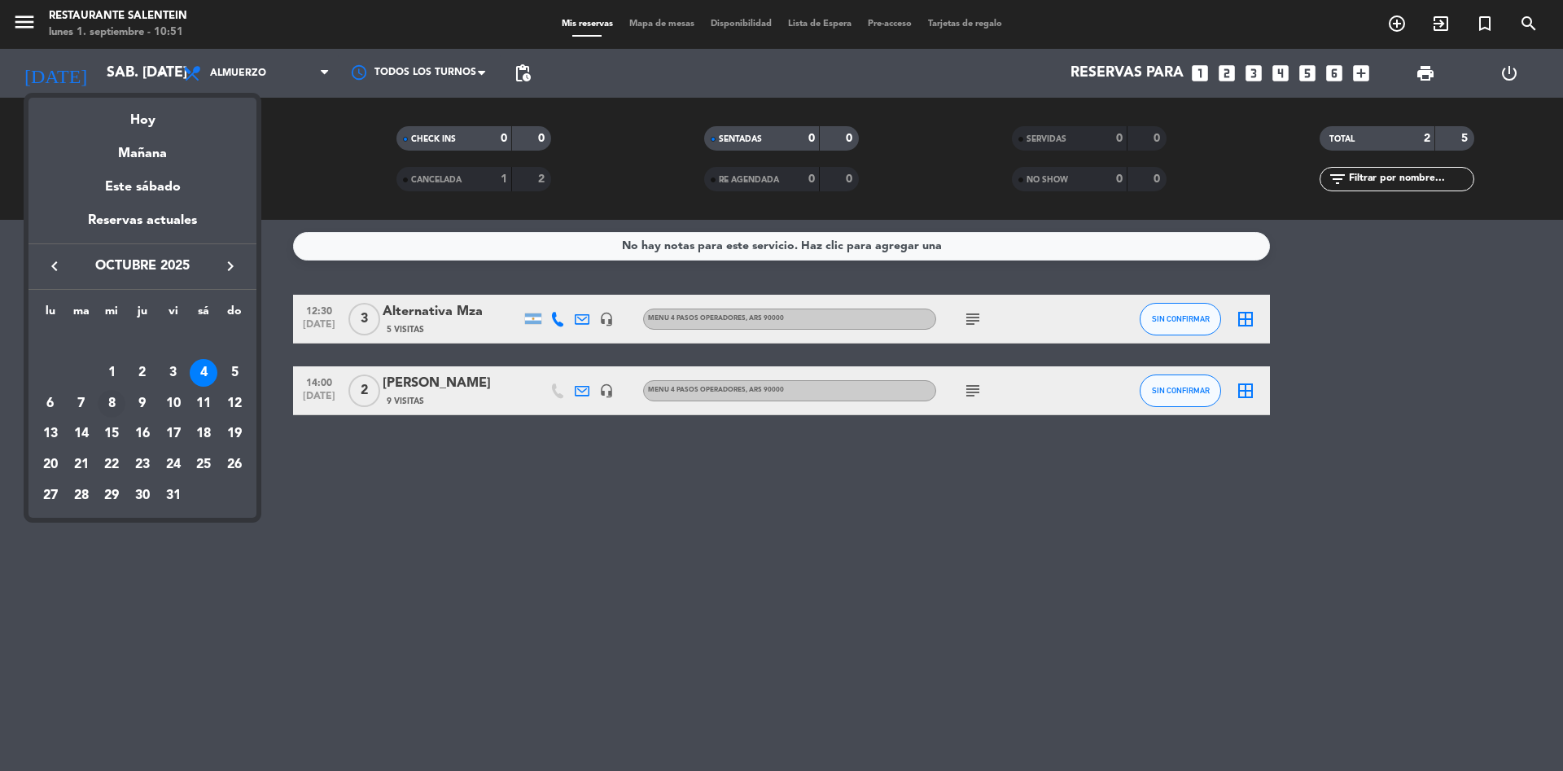
click at [111, 403] on div "8" at bounding box center [112, 404] width 28 height 28
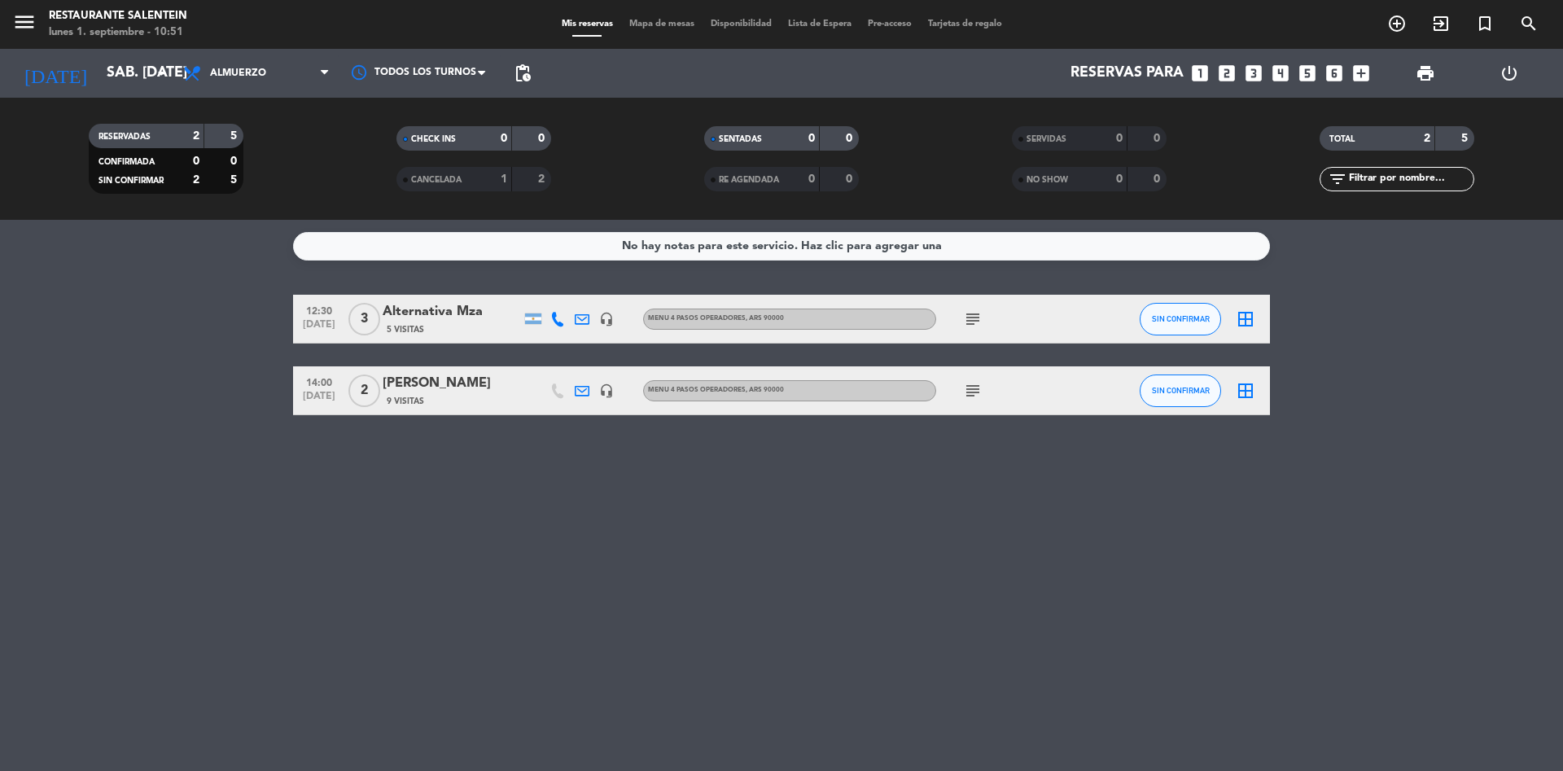
type input "mié. [DATE]"
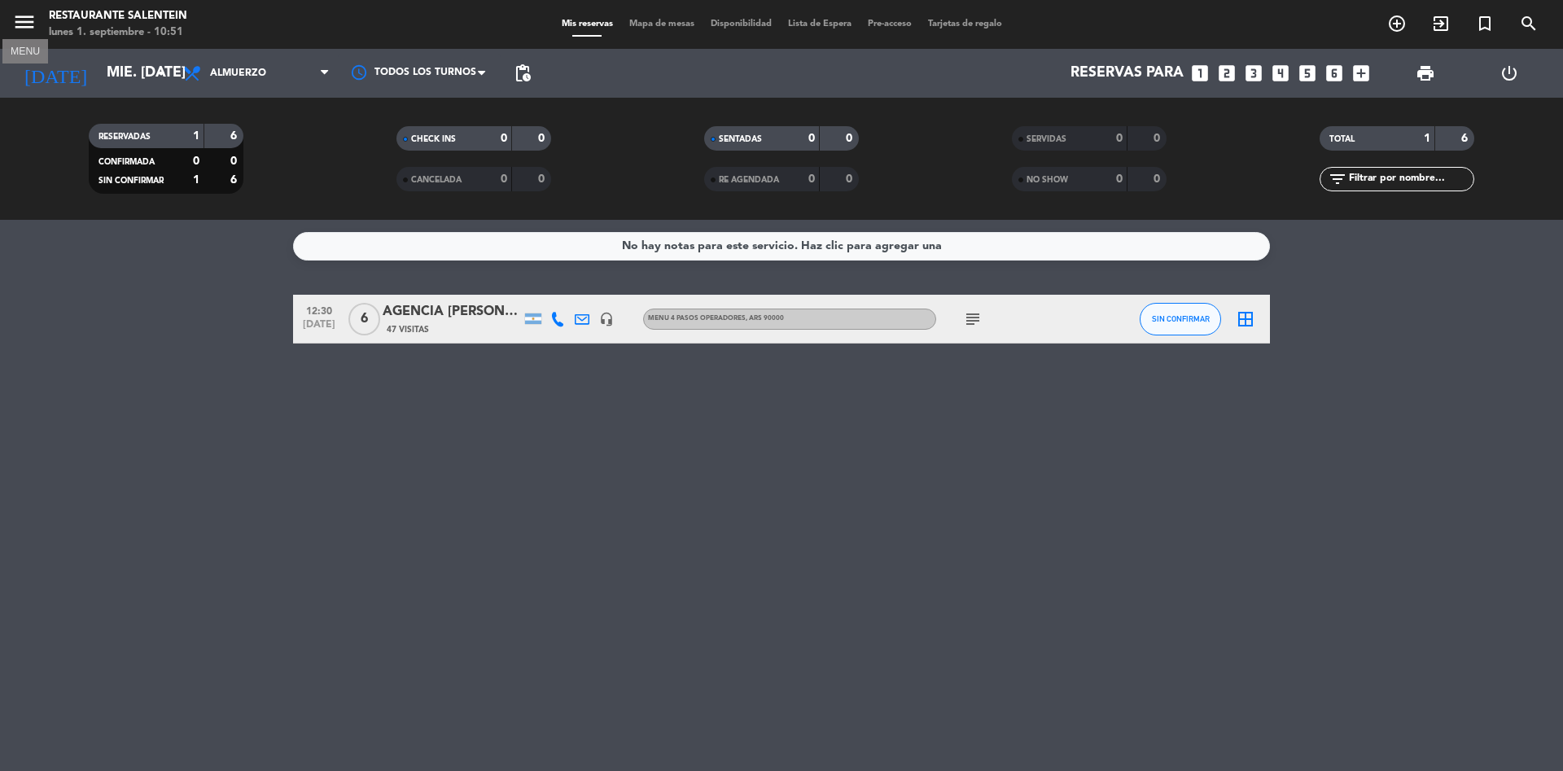
click at [21, 24] on icon "menu" at bounding box center [24, 22] width 24 height 24
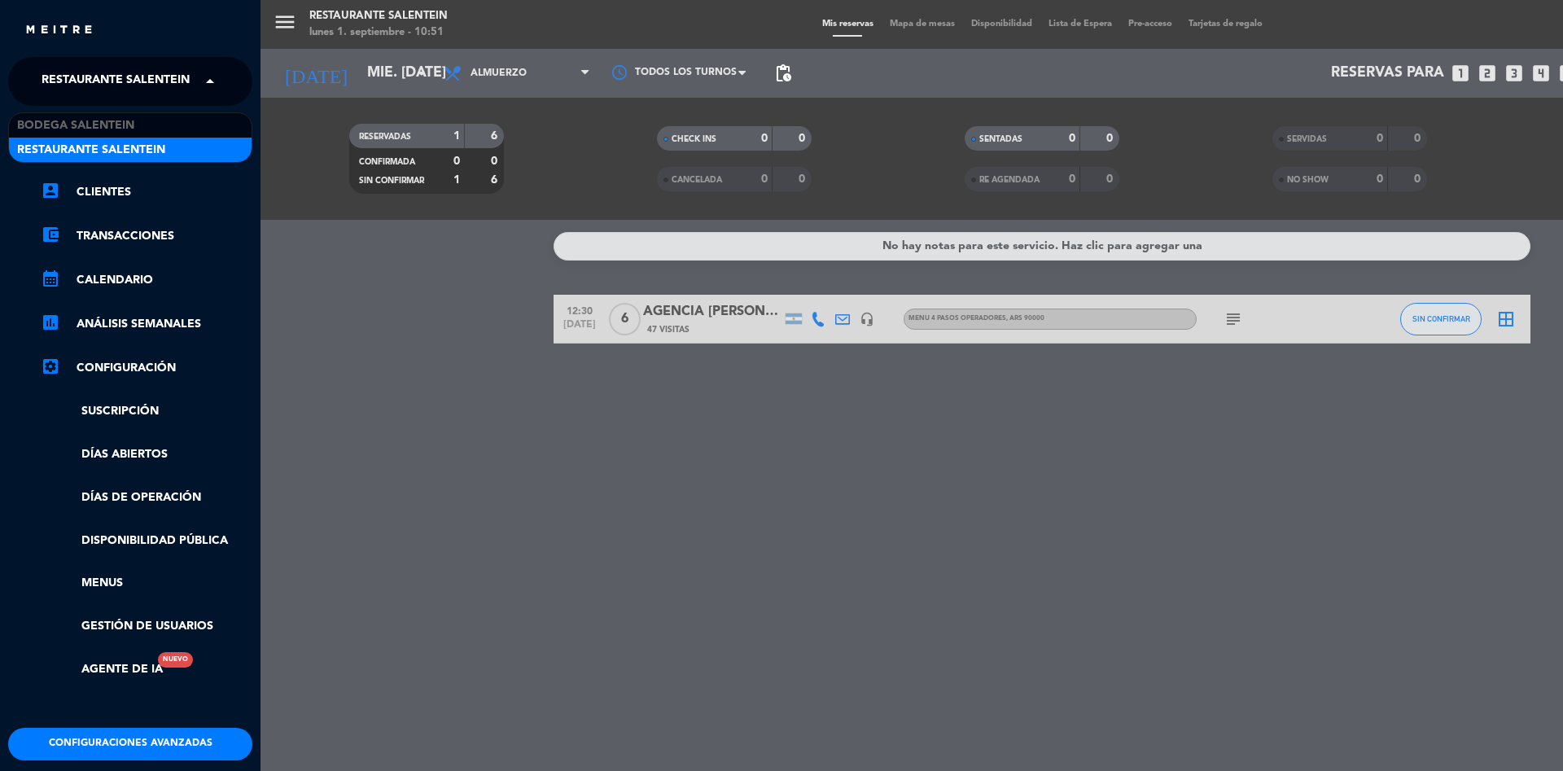
click at [81, 75] on span "Restaurante Salentein" at bounding box center [116, 81] width 148 height 34
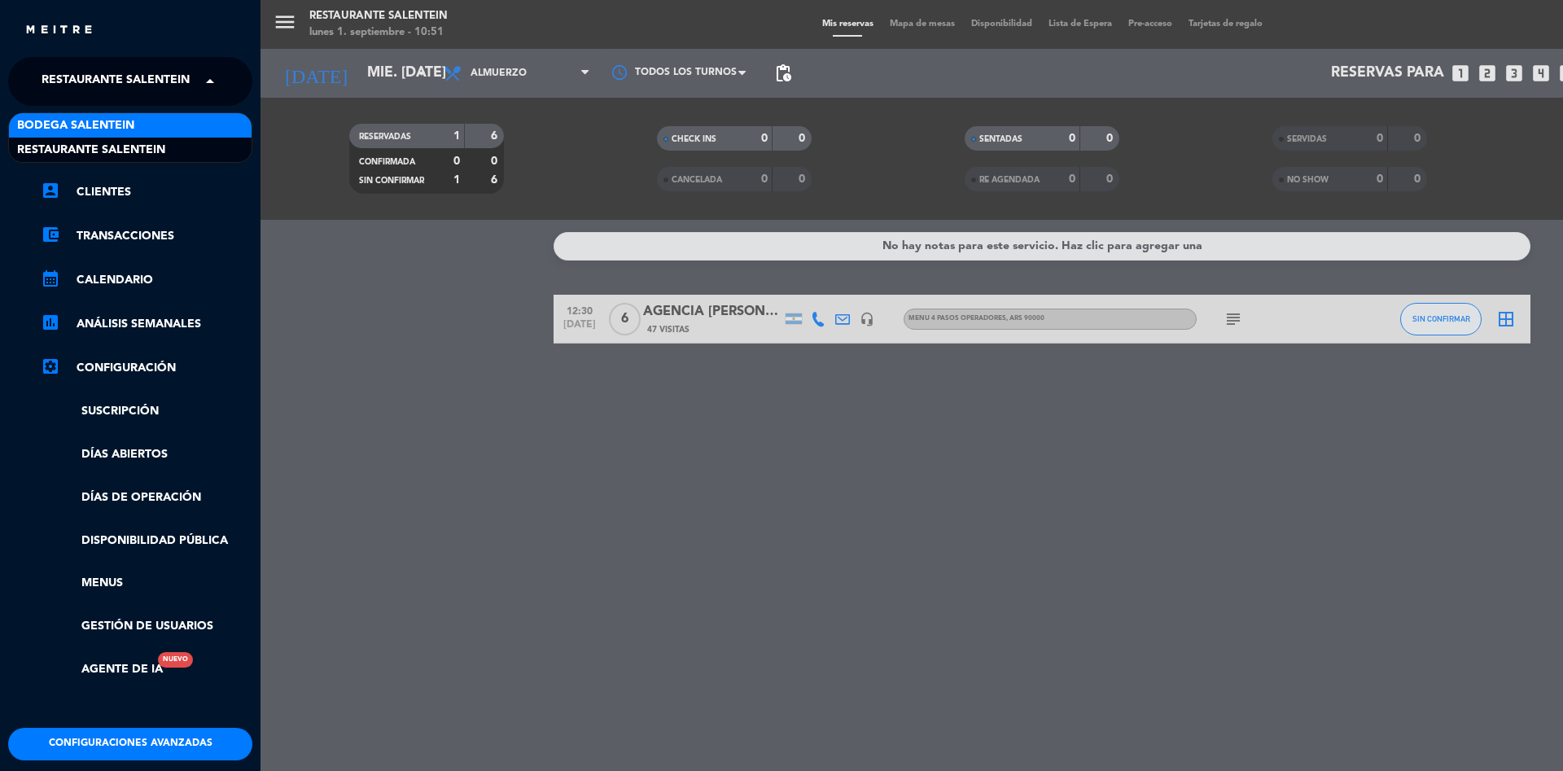
click at [79, 123] on span "Bodega Salentein" at bounding box center [75, 125] width 117 height 19
